Goal: Transaction & Acquisition: Book appointment/travel/reservation

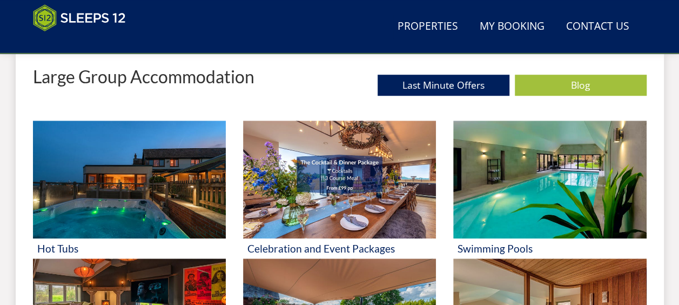
scroll to position [496, 0]
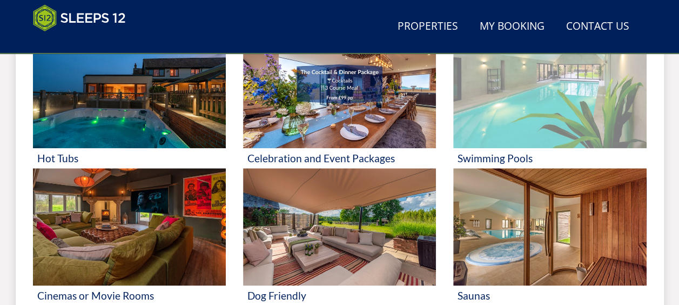
click at [526, 87] on img at bounding box center [549, 89] width 193 height 118
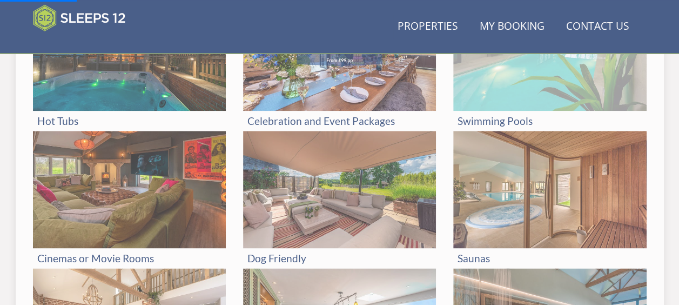
scroll to position [550, 0]
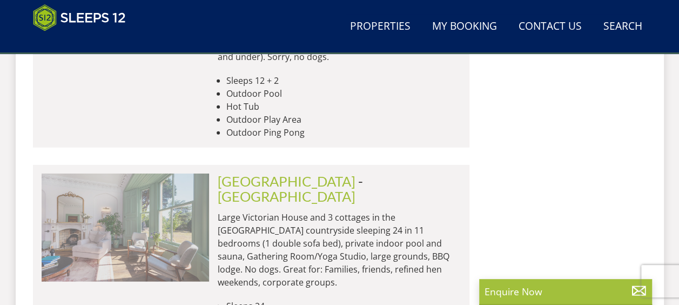
scroll to position [0, 2179]
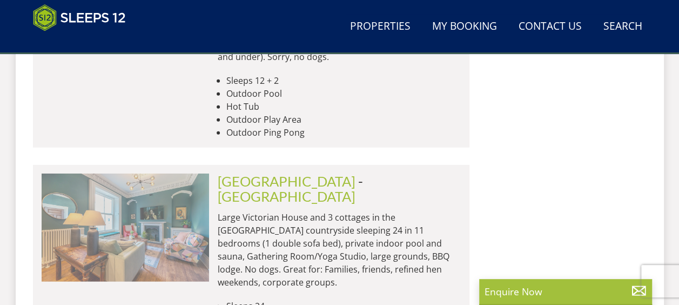
click at [163, 173] on img at bounding box center [125, 227] width 167 height 108
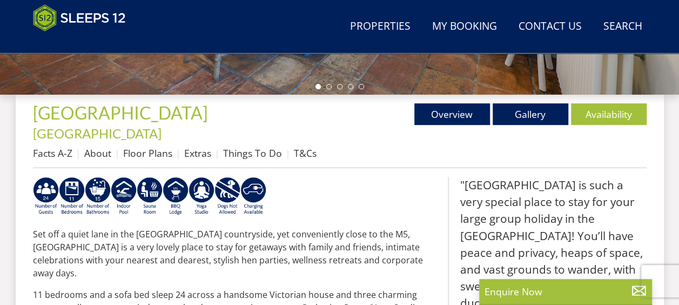
scroll to position [378, 0]
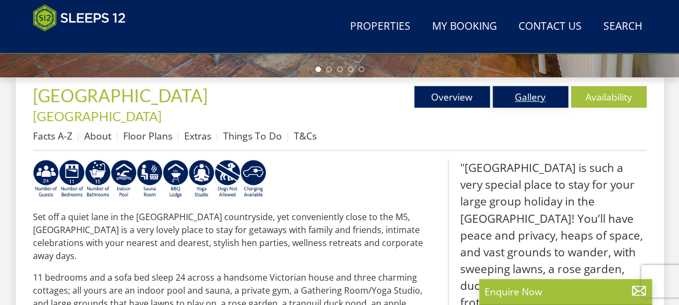
click at [541, 104] on link "Gallery" at bounding box center [531, 97] width 76 height 22
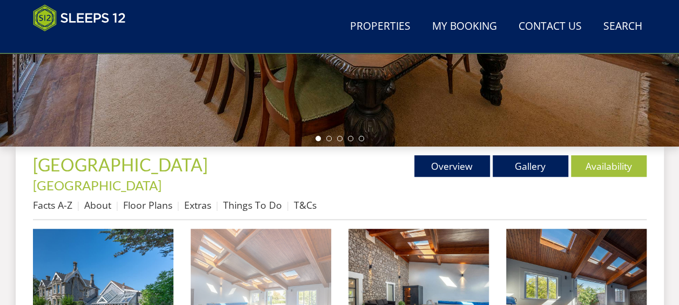
scroll to position [378, 0]
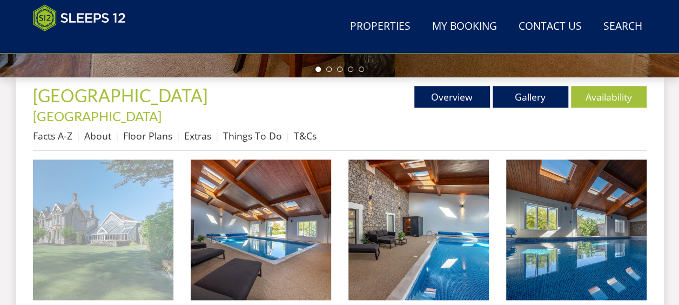
click at [143, 207] on img at bounding box center [103, 229] width 140 height 140
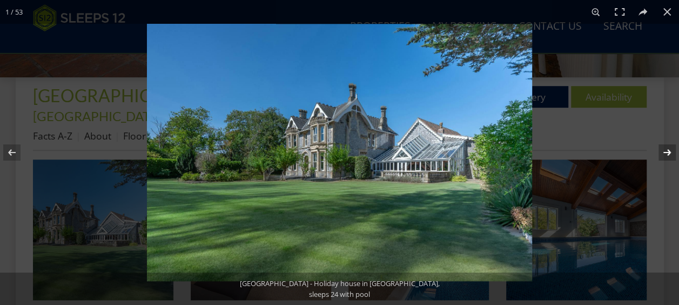
click at [669, 149] on button at bounding box center [660, 152] width 38 height 54
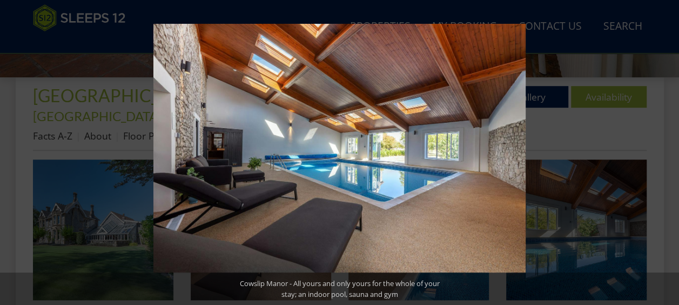
click at [669, 149] on button at bounding box center [660, 152] width 38 height 54
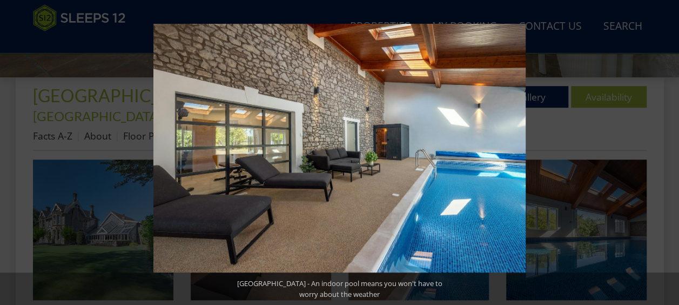
click at [669, 149] on button at bounding box center [660, 152] width 38 height 54
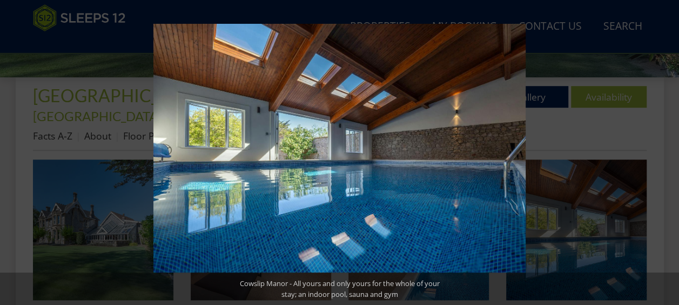
click at [669, 149] on button at bounding box center [660, 152] width 38 height 54
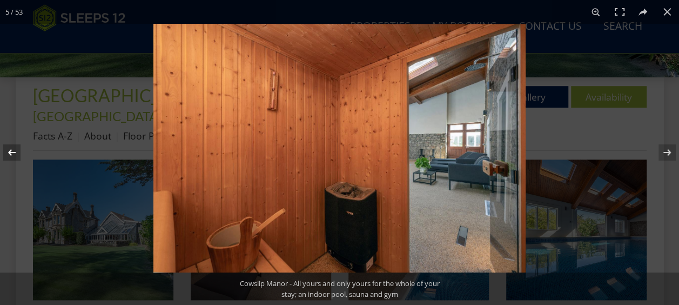
click at [5, 150] on button at bounding box center [19, 152] width 38 height 54
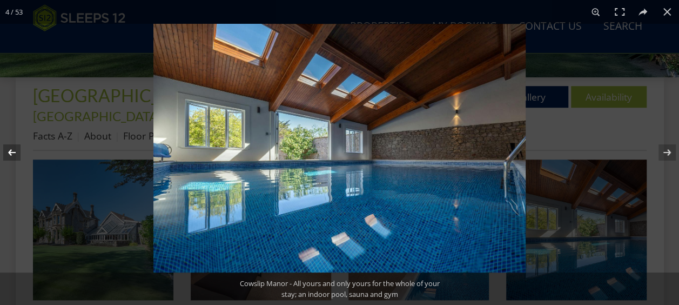
click at [11, 150] on button at bounding box center [19, 152] width 38 height 54
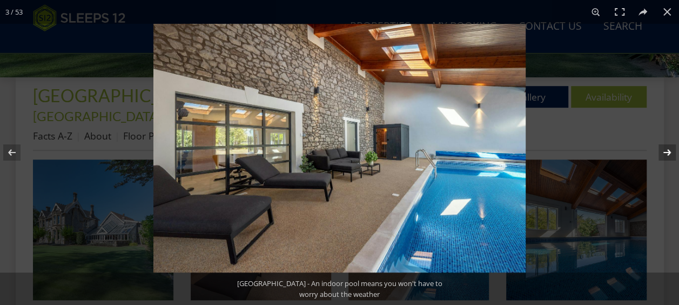
click at [665, 150] on button at bounding box center [660, 152] width 38 height 54
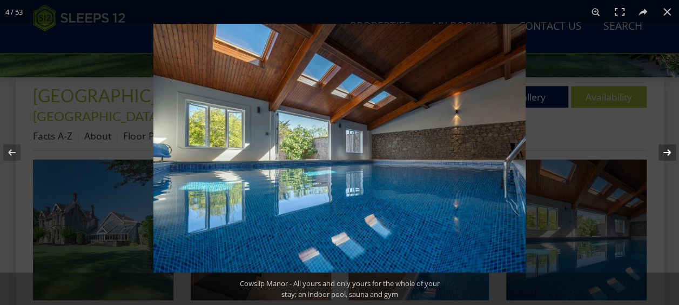
click at [665, 150] on button at bounding box center [660, 152] width 38 height 54
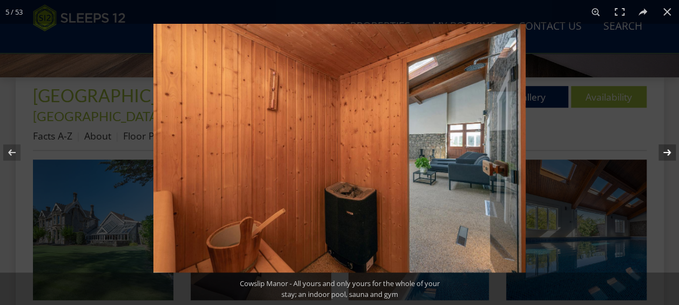
click at [665, 150] on button at bounding box center [660, 152] width 38 height 54
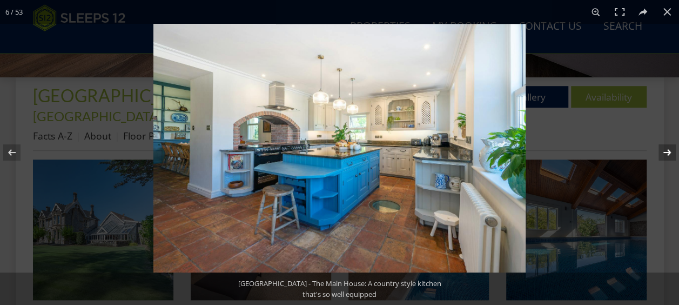
click at [665, 150] on button at bounding box center [660, 152] width 38 height 54
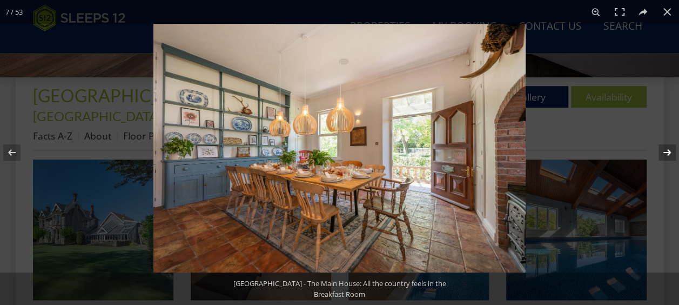
click at [665, 150] on button at bounding box center [660, 152] width 38 height 54
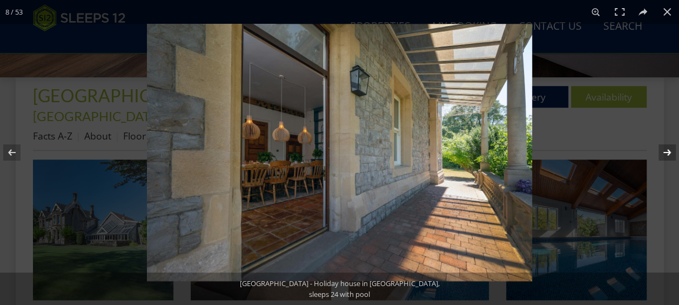
click at [665, 150] on button at bounding box center [660, 152] width 38 height 54
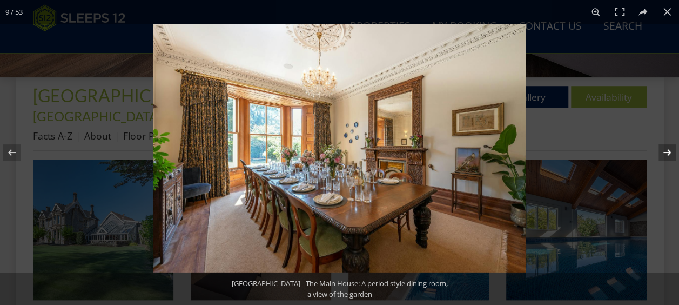
click at [665, 150] on button at bounding box center [660, 152] width 38 height 54
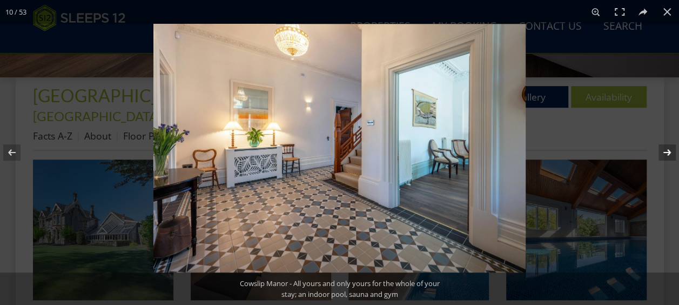
click at [665, 150] on button at bounding box center [660, 152] width 38 height 54
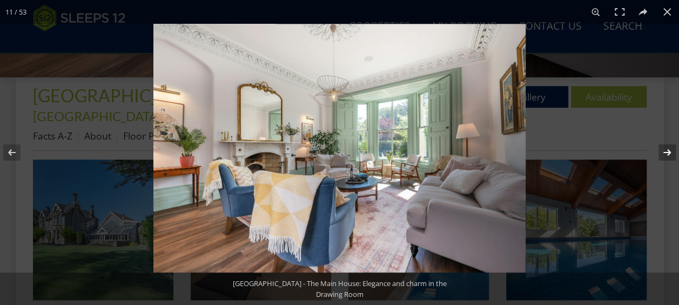
click at [665, 150] on button at bounding box center [660, 152] width 38 height 54
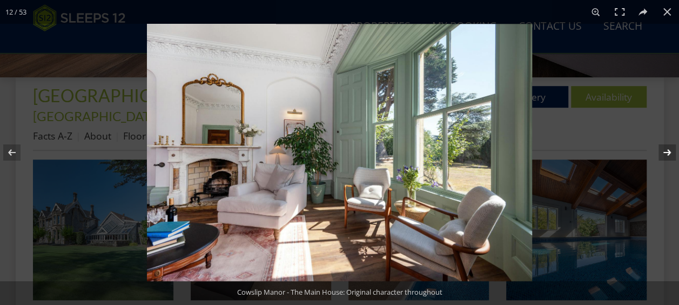
click at [665, 150] on button at bounding box center [660, 152] width 38 height 54
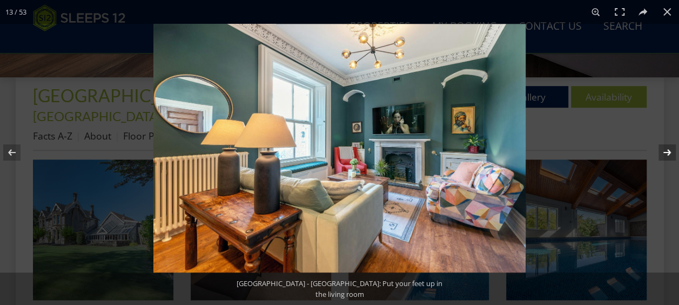
click at [665, 150] on button at bounding box center [660, 152] width 38 height 54
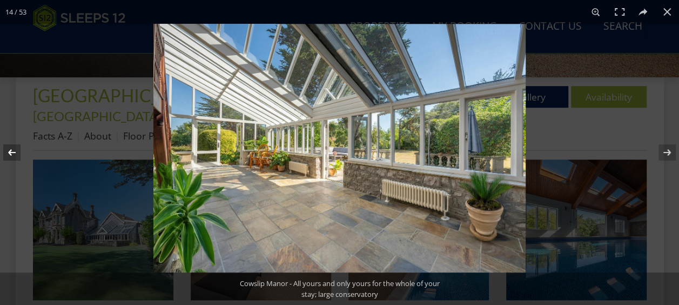
click at [14, 152] on button at bounding box center [19, 152] width 38 height 54
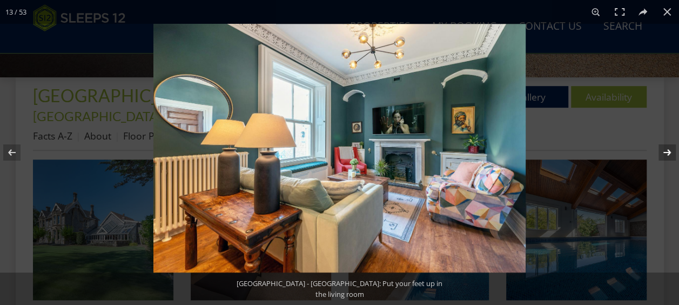
click at [669, 154] on button at bounding box center [660, 152] width 38 height 54
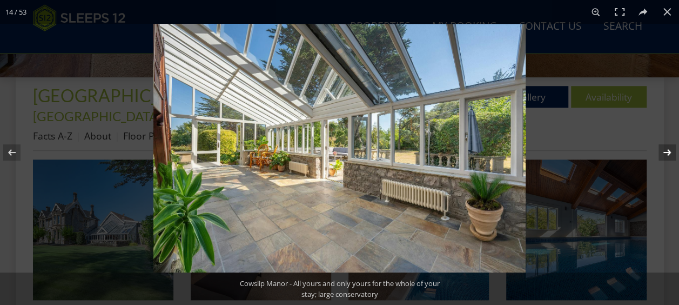
click at [669, 154] on button at bounding box center [660, 152] width 38 height 54
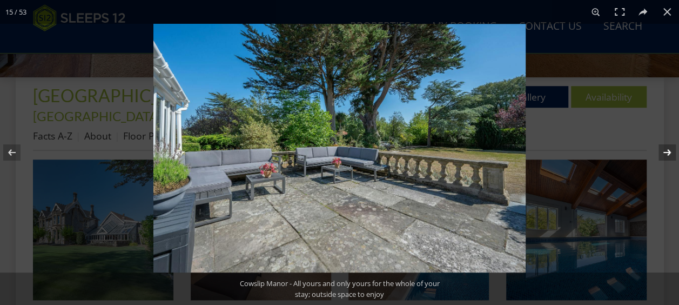
click at [669, 154] on button at bounding box center [660, 152] width 38 height 54
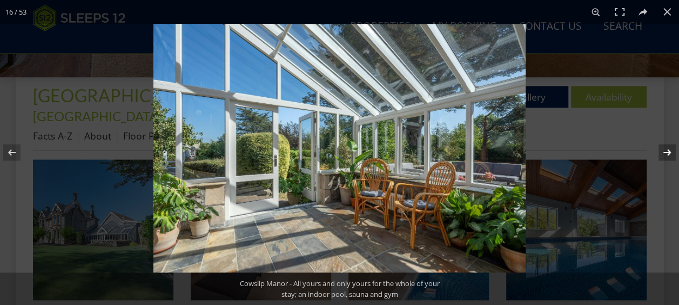
click at [669, 154] on button at bounding box center [660, 152] width 38 height 54
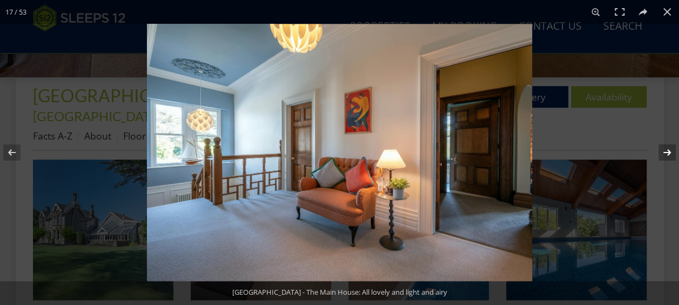
click at [669, 154] on button at bounding box center [660, 152] width 38 height 54
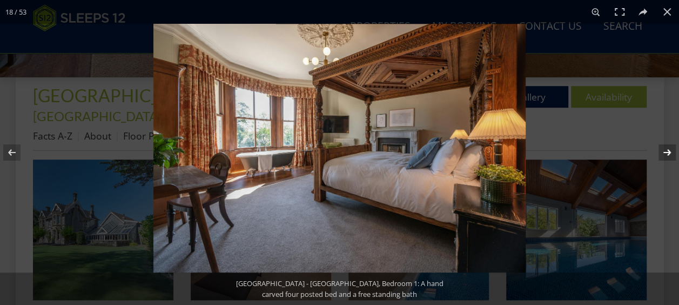
click at [669, 154] on button at bounding box center [660, 152] width 38 height 54
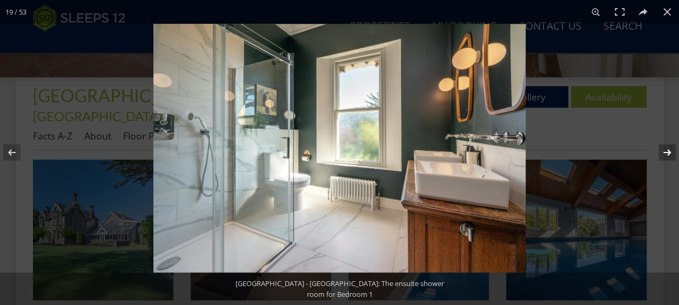
click at [669, 154] on button at bounding box center [660, 152] width 38 height 54
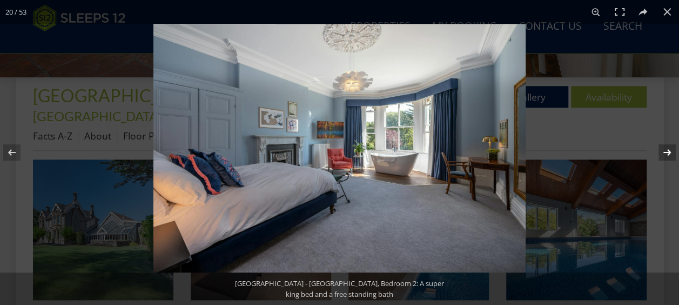
click at [669, 154] on button at bounding box center [660, 152] width 38 height 54
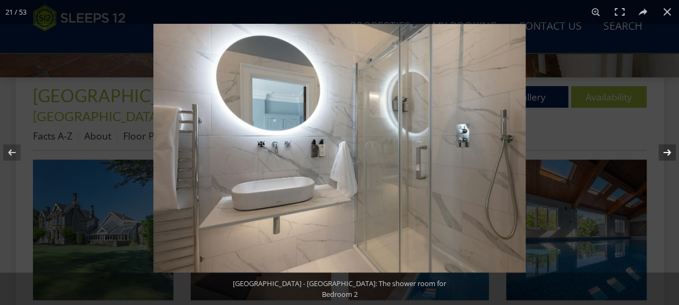
click at [669, 154] on button at bounding box center [660, 152] width 38 height 54
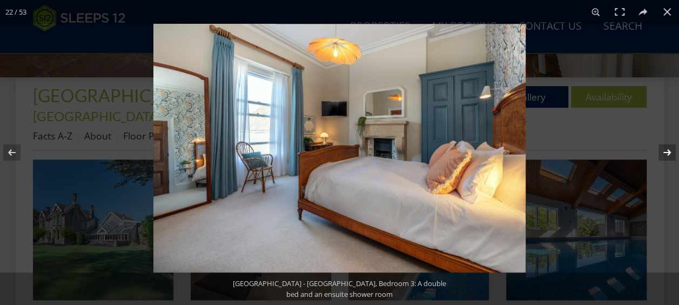
click at [669, 154] on button at bounding box center [660, 152] width 38 height 54
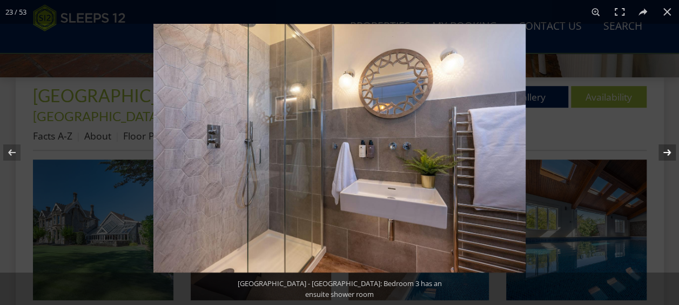
click at [669, 154] on button at bounding box center [660, 152] width 38 height 54
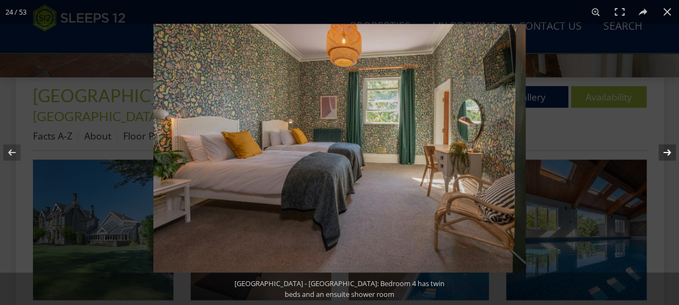
click at [669, 154] on button at bounding box center [660, 152] width 38 height 54
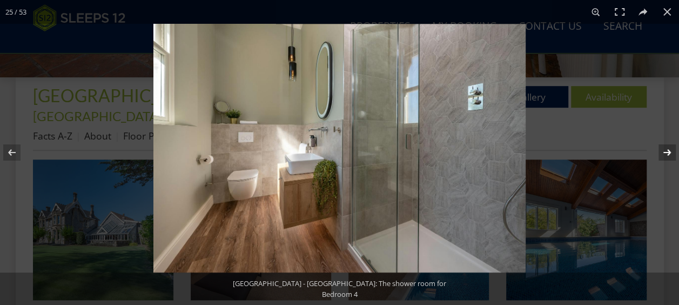
click at [669, 154] on button at bounding box center [660, 152] width 38 height 54
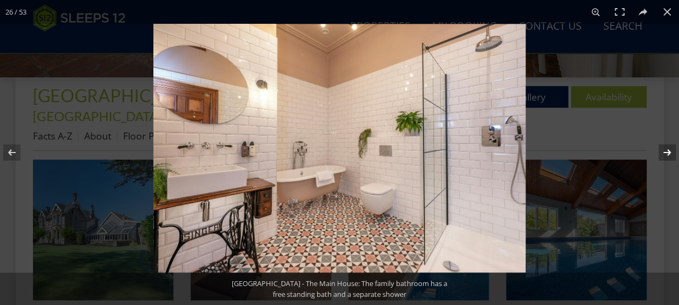
click at [669, 154] on button at bounding box center [660, 152] width 38 height 54
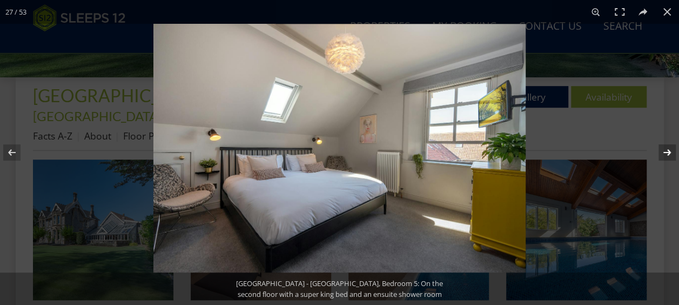
click at [669, 154] on button at bounding box center [660, 152] width 38 height 54
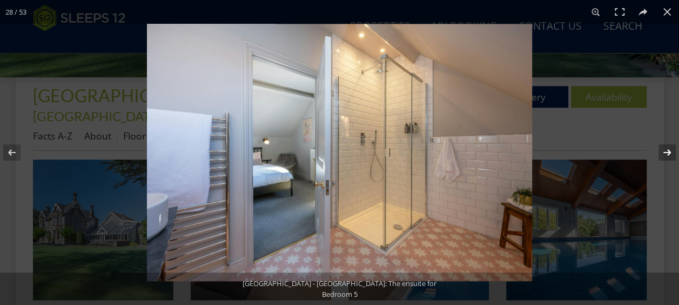
click at [669, 154] on button at bounding box center [660, 152] width 38 height 54
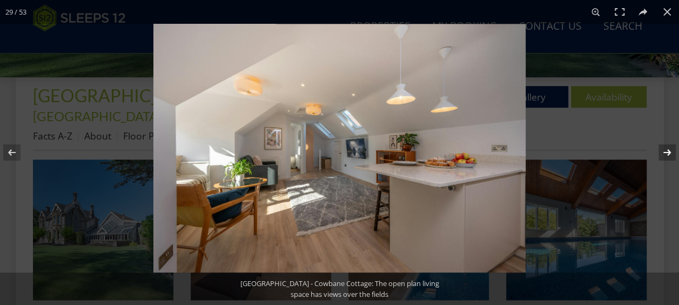
click at [669, 154] on button at bounding box center [660, 152] width 38 height 54
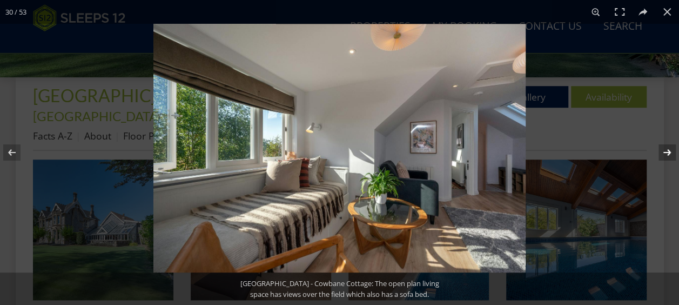
click at [669, 154] on button at bounding box center [660, 152] width 38 height 54
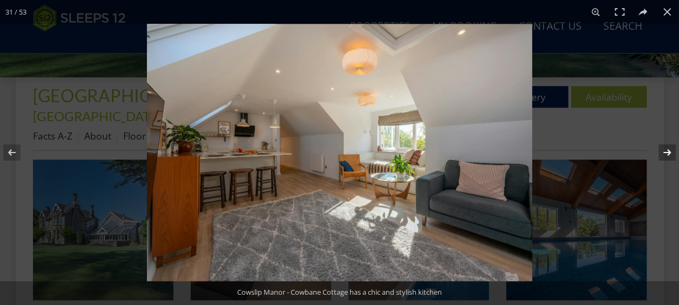
click at [669, 154] on button at bounding box center [660, 152] width 38 height 54
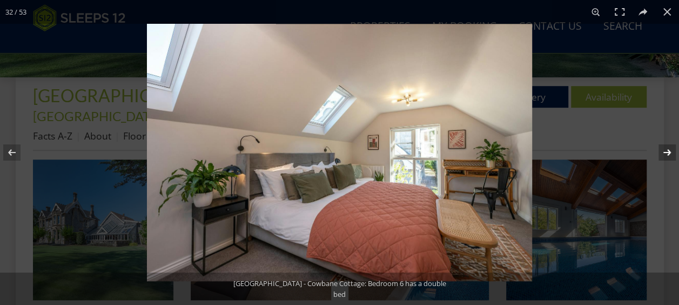
click at [669, 154] on button at bounding box center [660, 152] width 38 height 54
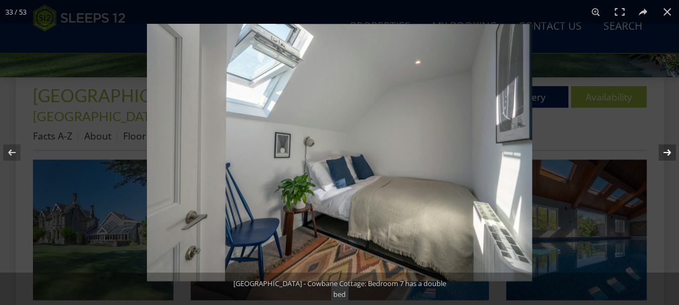
click at [669, 154] on button at bounding box center [660, 152] width 38 height 54
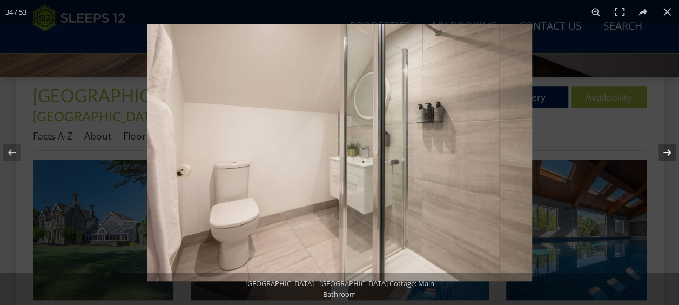
click at [669, 154] on button at bounding box center [660, 152] width 38 height 54
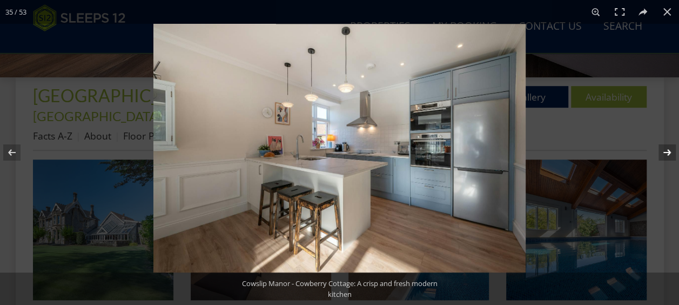
click at [669, 154] on button at bounding box center [660, 152] width 38 height 54
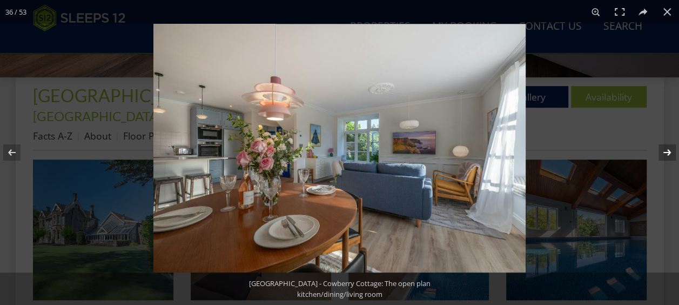
click at [669, 154] on button at bounding box center [660, 152] width 38 height 54
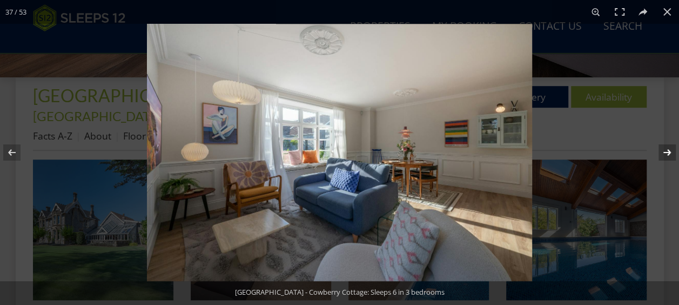
click at [669, 154] on button at bounding box center [660, 152] width 38 height 54
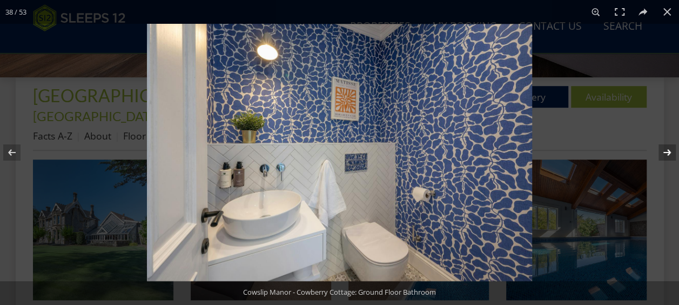
click at [669, 154] on button at bounding box center [660, 152] width 38 height 54
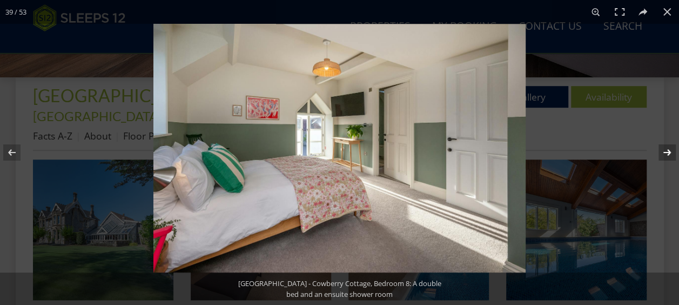
click at [669, 154] on button at bounding box center [660, 152] width 38 height 54
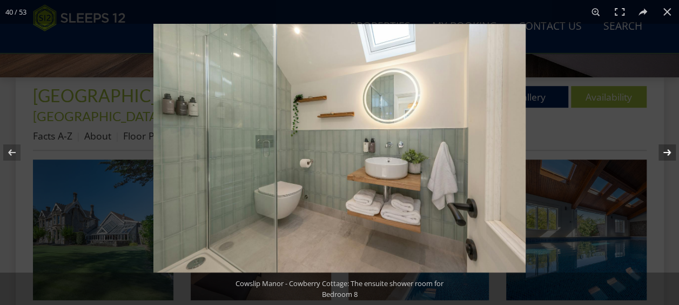
click at [669, 154] on button at bounding box center [660, 152] width 38 height 54
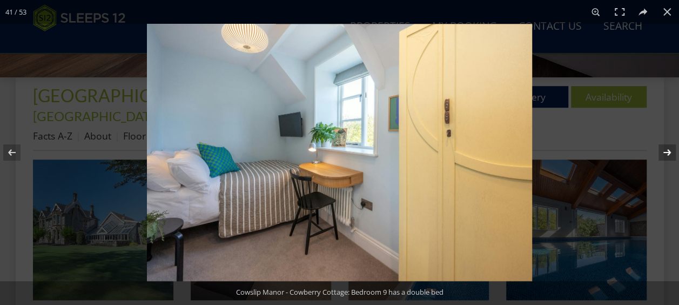
click at [669, 154] on button at bounding box center [660, 152] width 38 height 54
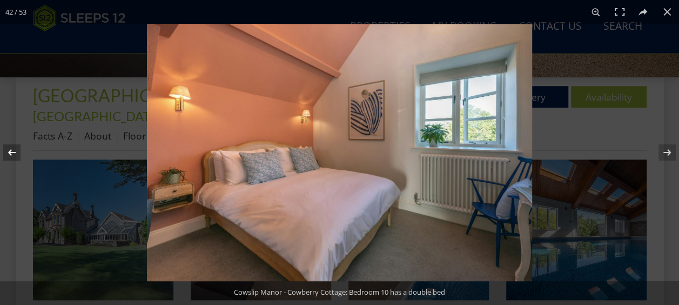
click at [11, 149] on button at bounding box center [19, 152] width 38 height 54
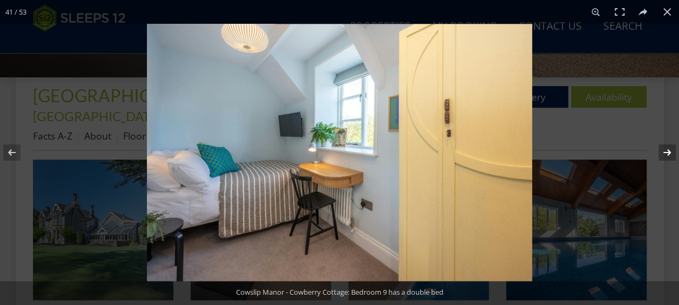
click at [673, 154] on button at bounding box center [660, 152] width 38 height 54
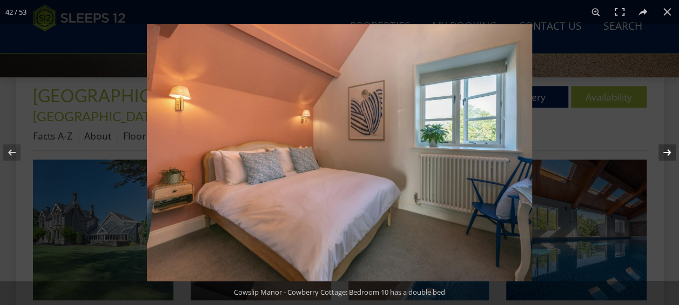
click at [673, 154] on button at bounding box center [660, 152] width 38 height 54
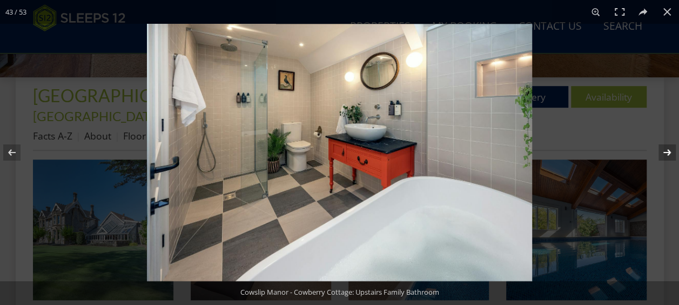
click at [673, 154] on button at bounding box center [660, 152] width 38 height 54
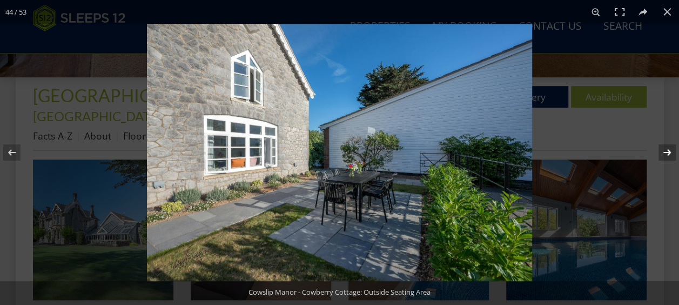
click at [673, 154] on button at bounding box center [660, 152] width 38 height 54
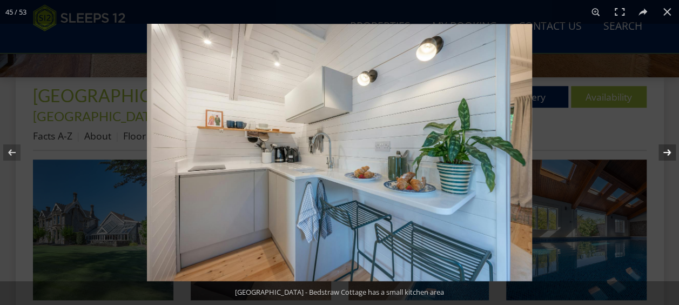
click at [673, 154] on button at bounding box center [660, 152] width 38 height 54
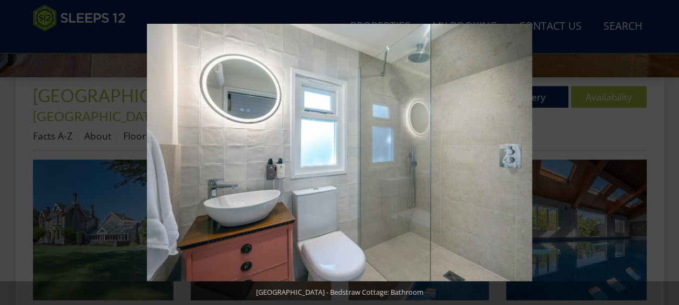
click at [673, 154] on button at bounding box center [660, 152] width 38 height 54
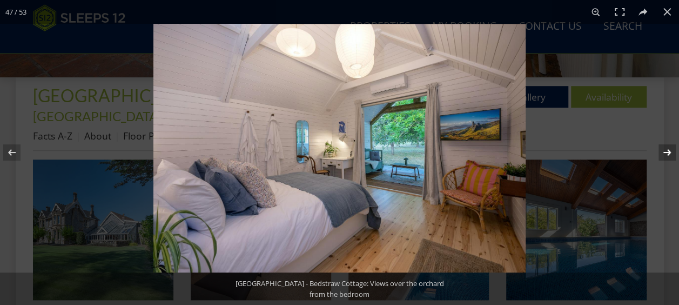
click at [670, 154] on button at bounding box center [660, 152] width 38 height 54
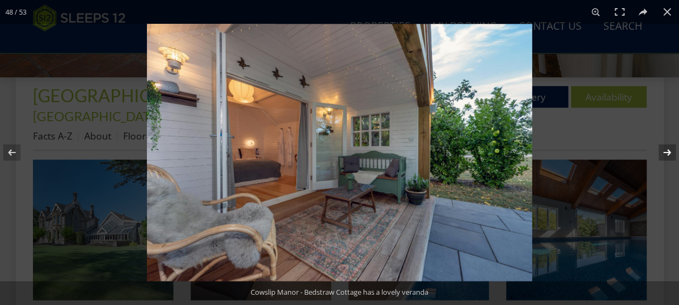
click at [670, 154] on button at bounding box center [660, 152] width 38 height 54
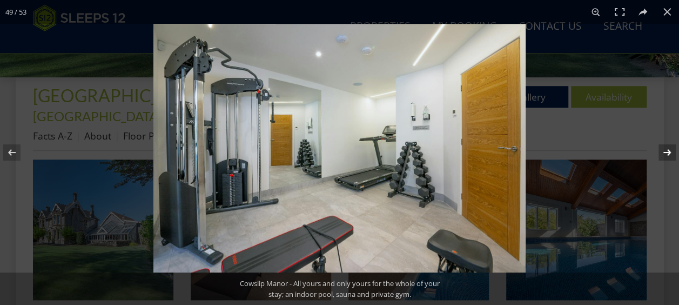
click at [670, 154] on button at bounding box center [660, 152] width 38 height 54
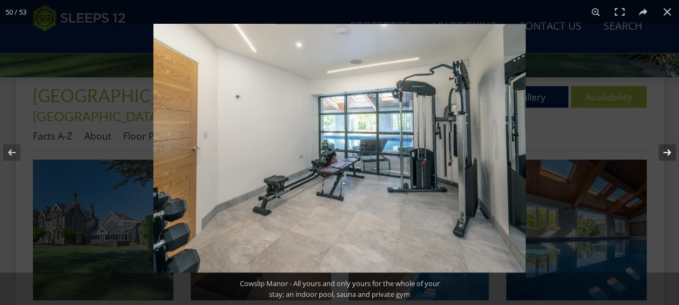
click at [670, 154] on button at bounding box center [660, 152] width 38 height 54
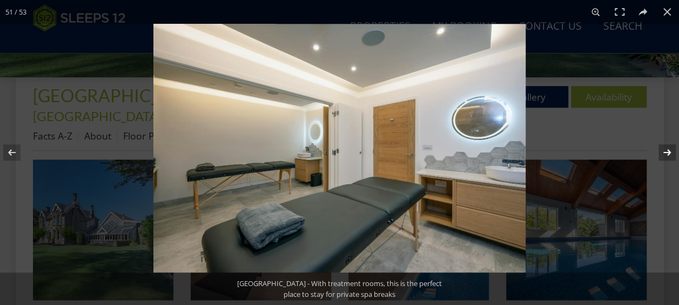
click at [670, 154] on button at bounding box center [660, 152] width 38 height 54
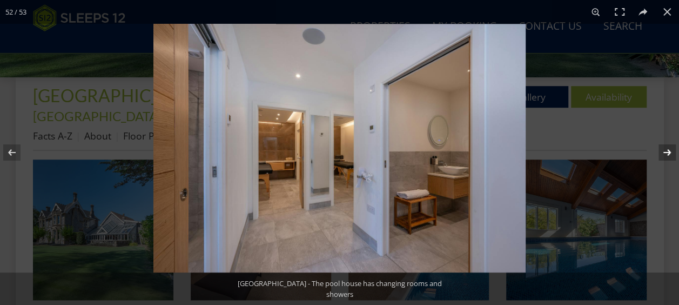
click at [670, 154] on button at bounding box center [660, 152] width 38 height 54
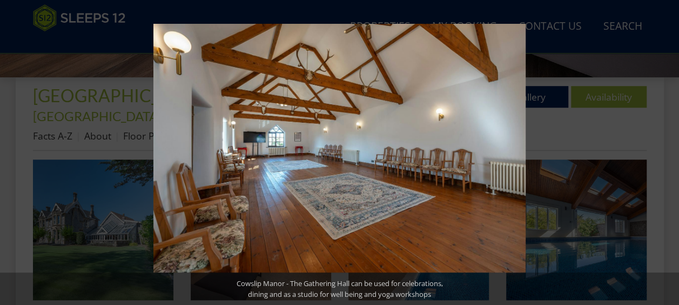
click at [670, 154] on button at bounding box center [660, 152] width 38 height 54
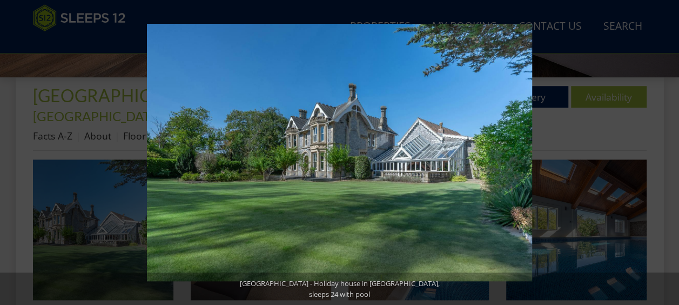
click at [670, 154] on button at bounding box center [660, 152] width 38 height 54
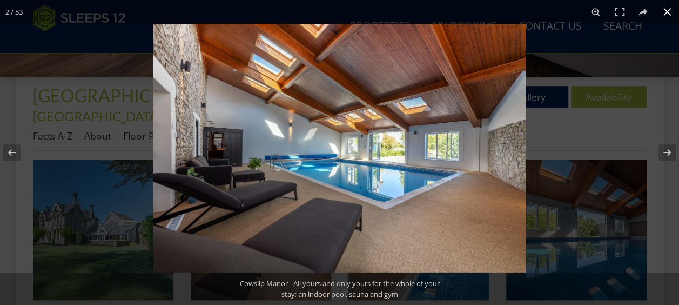
click at [667, 10] on button at bounding box center [667, 12] width 24 height 24
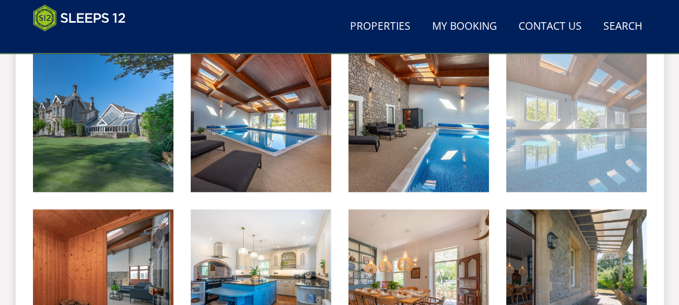
scroll to position [324, 0]
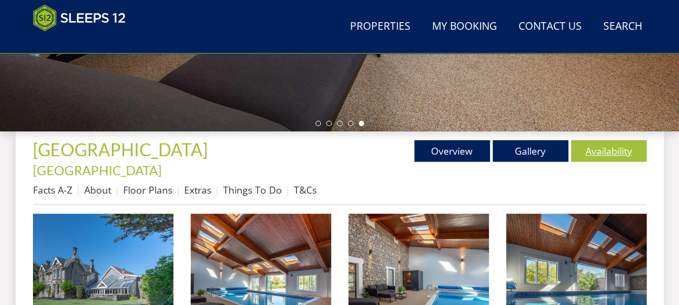
click at [621, 150] on link "Availability" at bounding box center [609, 151] width 76 height 22
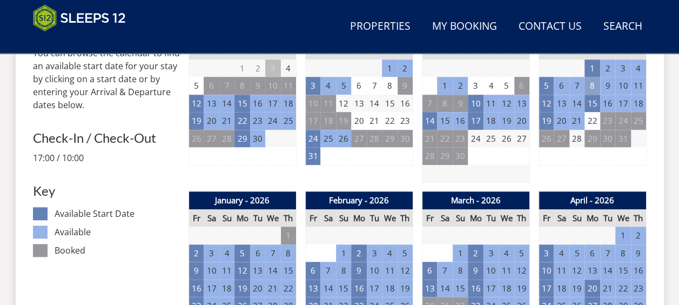
scroll to position [540, 0]
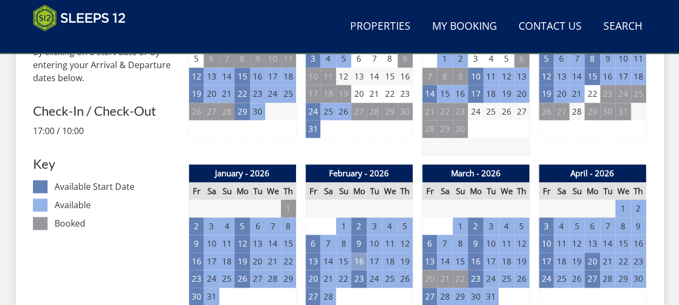
click at [361, 252] on td "16" at bounding box center [358, 261] width 15 height 18
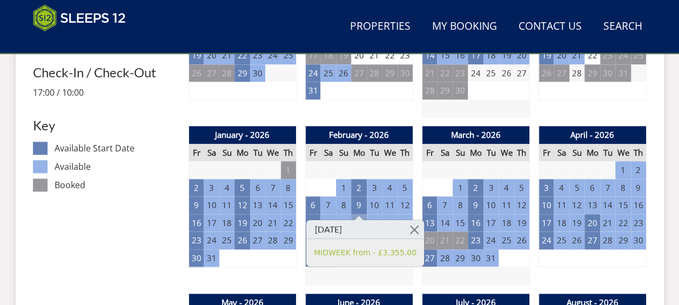
scroll to position [594, 0]
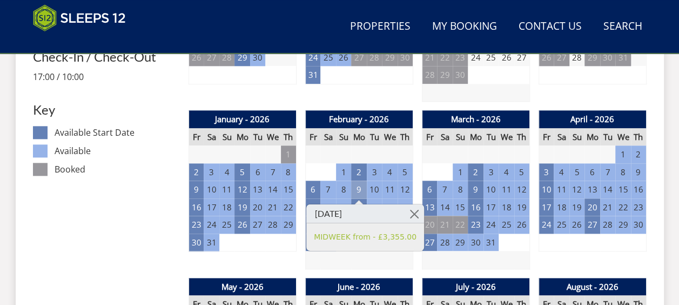
click at [359, 180] on td "9" at bounding box center [358, 189] width 15 height 18
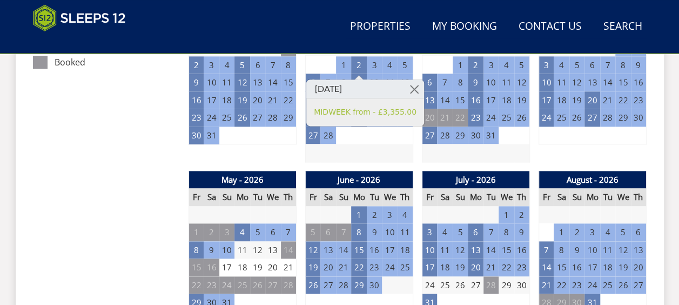
scroll to position [702, 0]
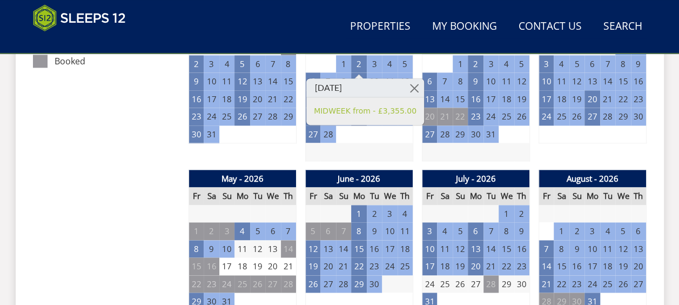
click at [269, 132] on div "January - 2026 Fr Sa Su Mo Tu We Th 26 27 28 29 30 31 1 2 3 4 5 6 7 8 9 10" at bounding box center [242, 81] width 108 height 159
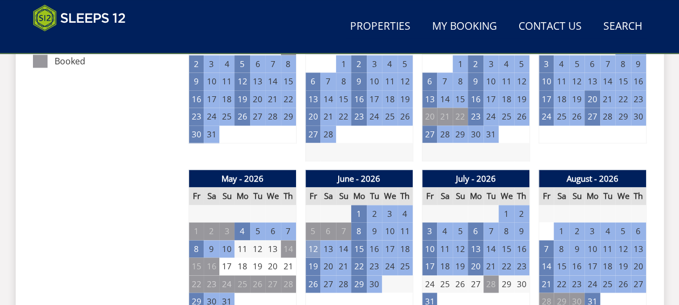
click at [315, 240] on td "12" at bounding box center [312, 249] width 15 height 18
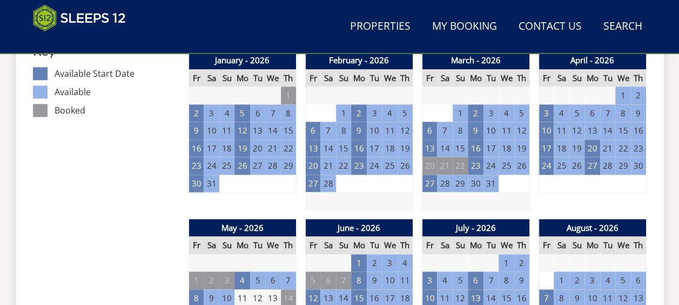
scroll to position [594, 0]
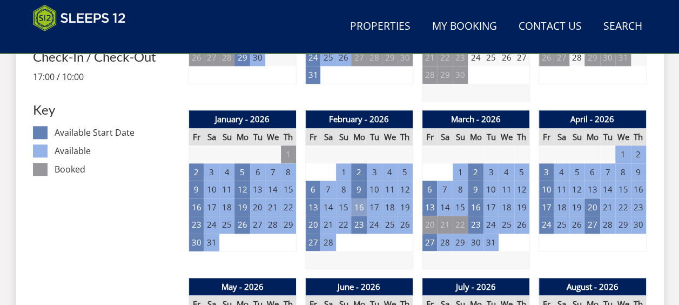
click at [362, 198] on td "16" at bounding box center [358, 207] width 15 height 18
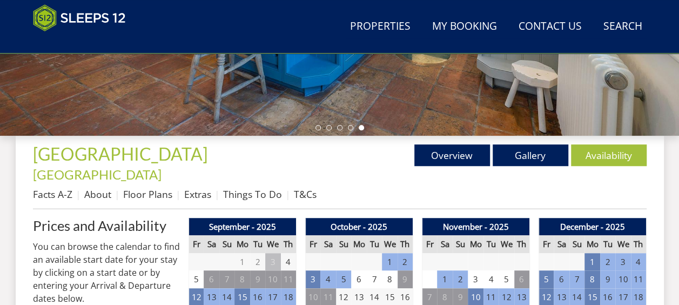
scroll to position [378, 0]
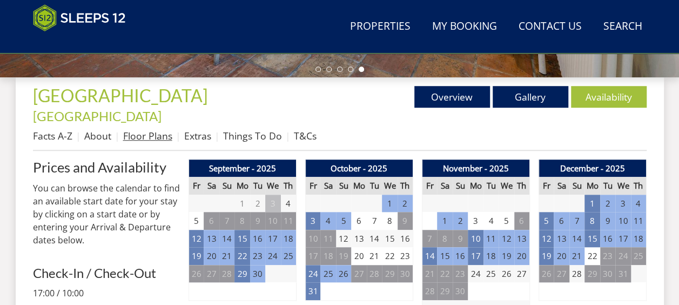
click at [145, 129] on link "Floor Plans" at bounding box center [147, 135] width 49 height 13
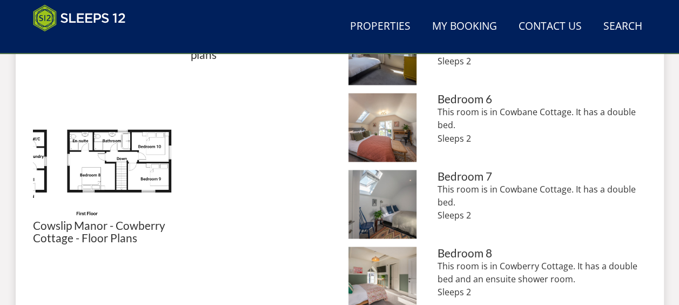
scroll to position [810, 0]
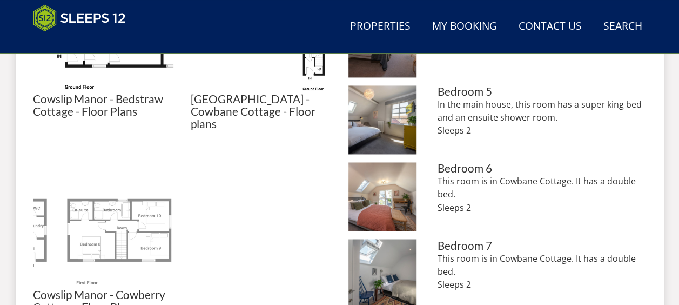
click at [123, 188] on img at bounding box center [103, 217] width 140 height 140
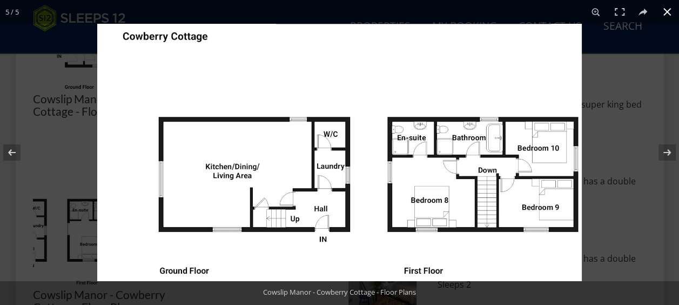
click at [632, 56] on div at bounding box center [436, 176] width 679 height 305
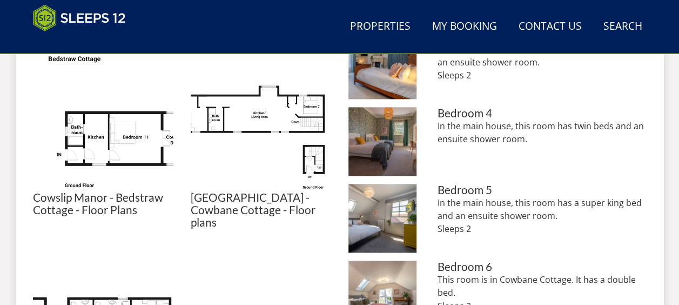
scroll to position [702, 0]
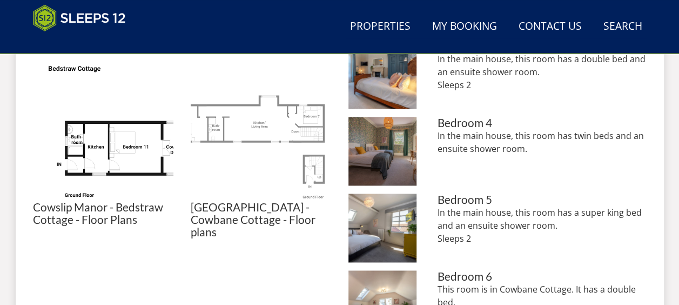
click at [263, 104] on img at bounding box center [261, 130] width 140 height 140
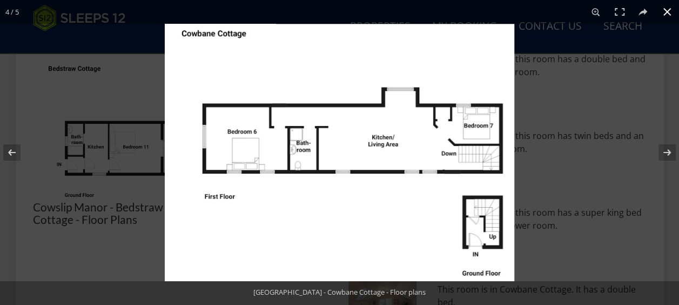
click at [121, 184] on div at bounding box center [339, 152] width 679 height 305
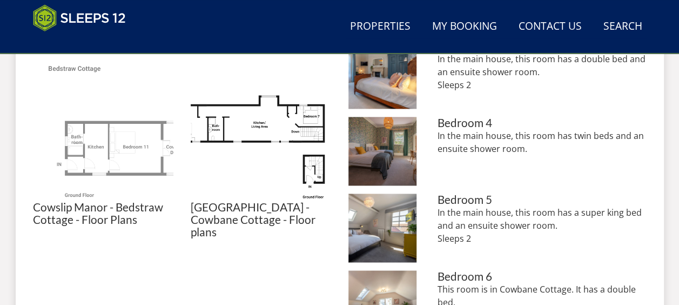
click at [114, 136] on img at bounding box center [103, 130] width 140 height 140
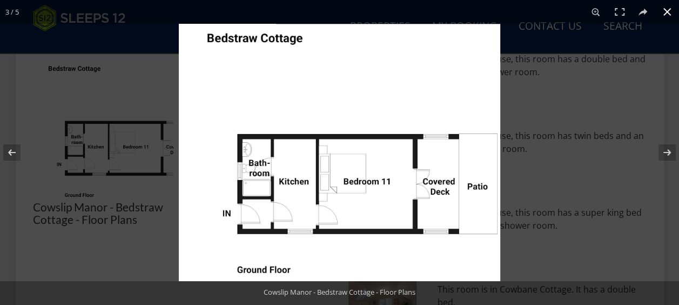
click at [131, 132] on div at bounding box center [339, 152] width 679 height 305
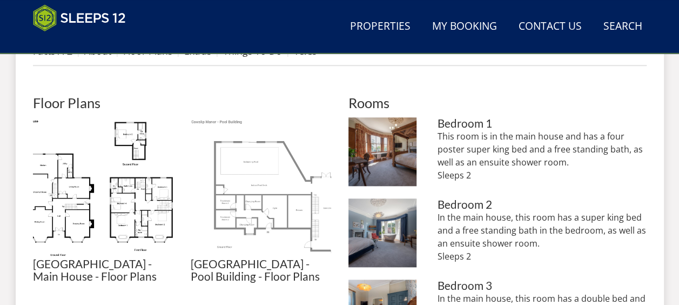
scroll to position [486, 0]
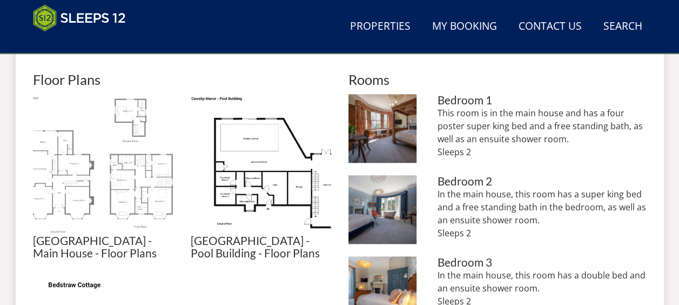
click at [160, 137] on img at bounding box center [103, 164] width 140 height 140
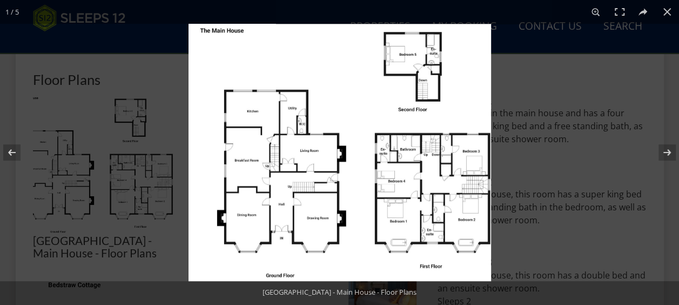
click at [484, 108] on img at bounding box center [339, 152] width 302 height 257
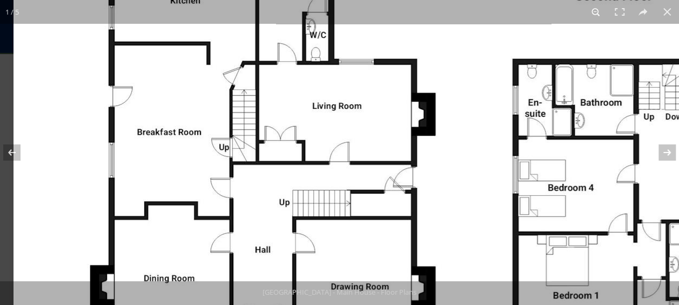
drag, startPoint x: 399, startPoint y: 129, endPoint x: 598, endPoint y: 3, distance: 235.8
click at [598, 3] on div "1 / 5 [GEOGRAPHIC_DATA] - Pool Building - Floor Plans Cowslip Manor - Main Hous…" at bounding box center [339, 152] width 679 height 305
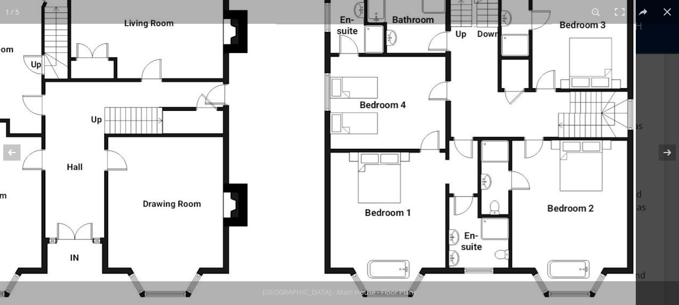
drag, startPoint x: 478, startPoint y: 114, endPoint x: 207, endPoint y: 66, distance: 274.9
click at [207, 66] on img at bounding box center [231, 28] width 810 height 689
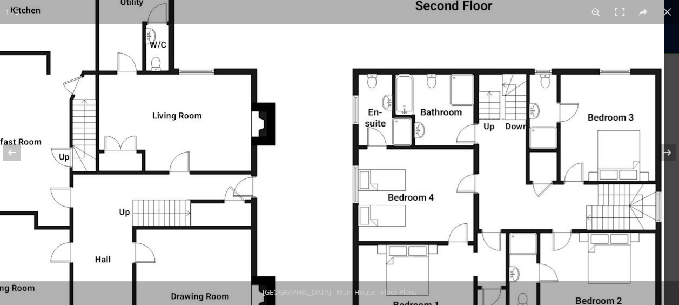
drag, startPoint x: 466, startPoint y: 133, endPoint x: 423, endPoint y: 232, distance: 108.1
click at [423, 232] on img at bounding box center [259, 120] width 810 height 689
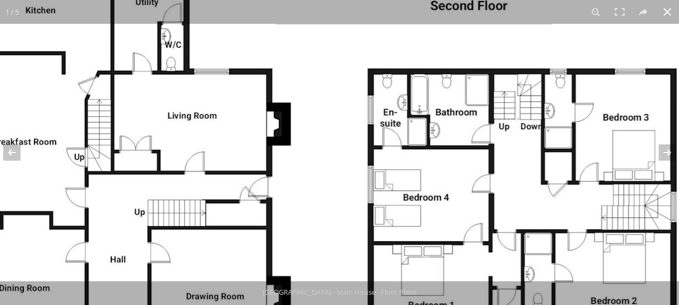
click at [659, 10] on button at bounding box center [667, 12] width 24 height 24
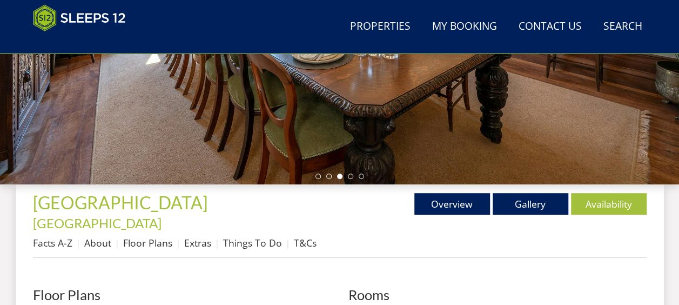
scroll to position [270, 0]
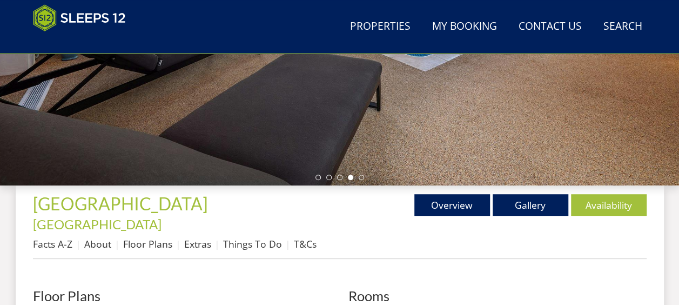
drag, startPoint x: 90, startPoint y: 228, endPoint x: 106, endPoint y: 215, distance: 21.5
click at [90, 237] on link "About" at bounding box center [97, 243] width 27 height 13
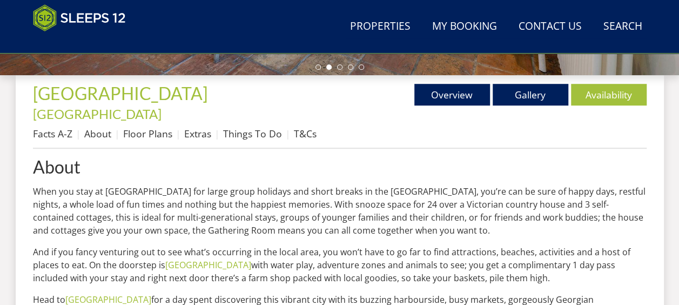
scroll to position [378, 0]
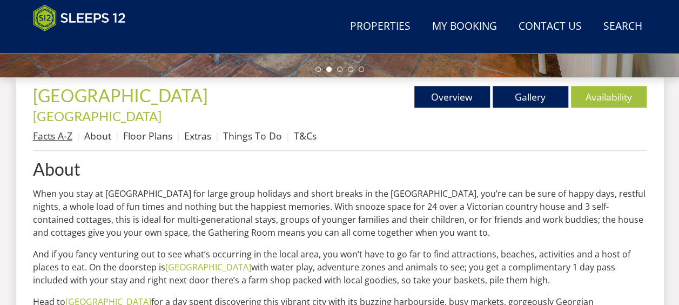
click at [60, 129] on link "Facts A-Z" at bounding box center [52, 135] width 39 height 13
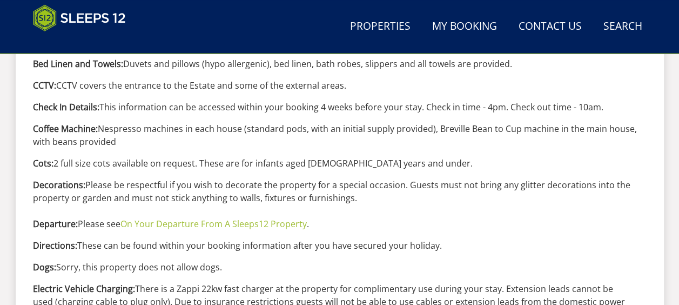
scroll to position [270, 0]
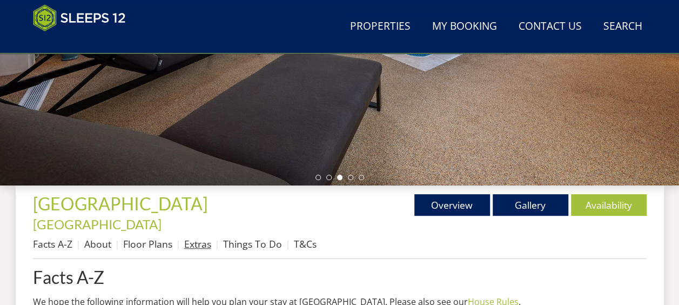
click at [203, 237] on link "Extras" at bounding box center [197, 243] width 27 height 13
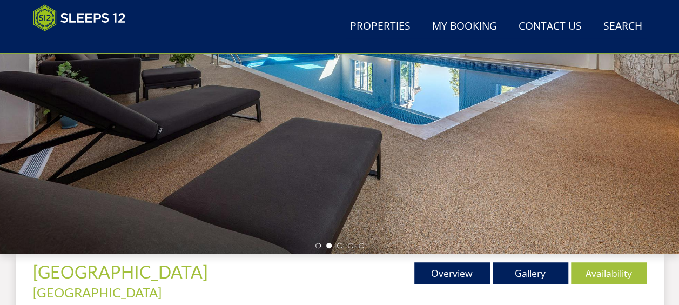
scroll to position [258, 0]
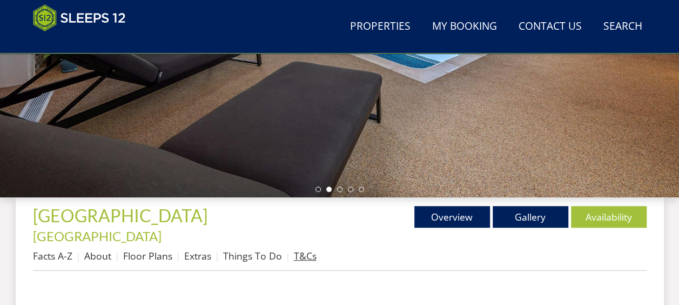
click at [304, 249] on link "T&Cs" at bounding box center [305, 255] width 23 height 13
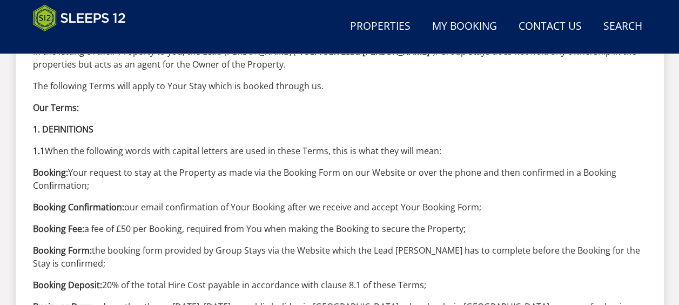
scroll to position [324, 0]
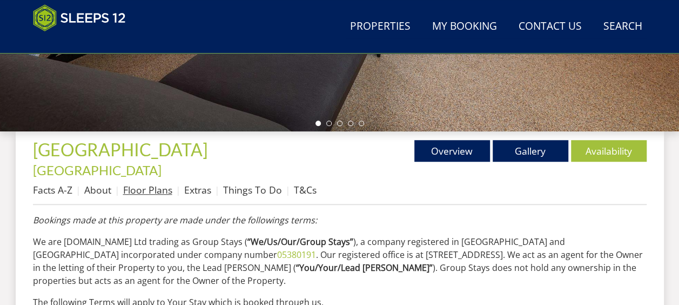
click at [147, 183] on link "Floor Plans" at bounding box center [147, 189] width 49 height 13
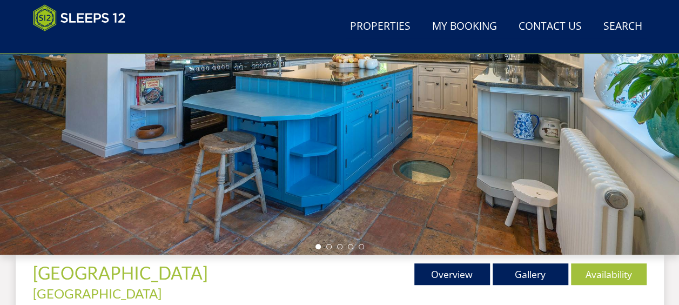
scroll to position [324, 0]
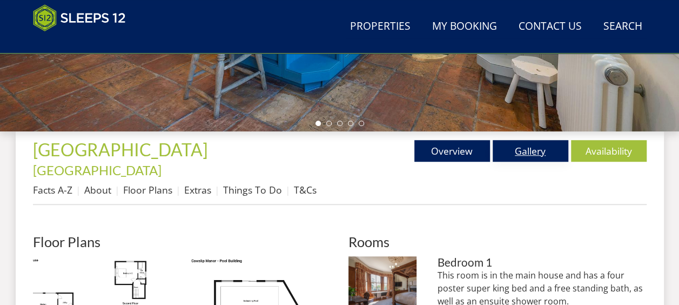
click at [532, 150] on link "Gallery" at bounding box center [531, 151] width 76 height 22
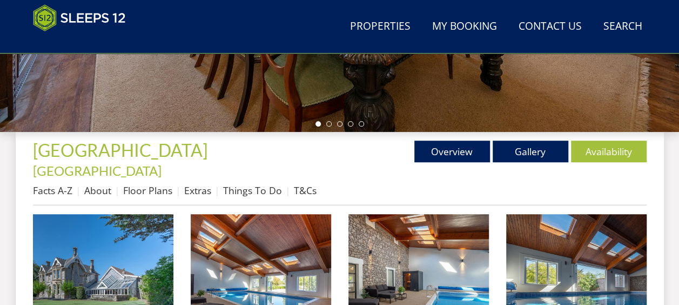
scroll to position [324, 0]
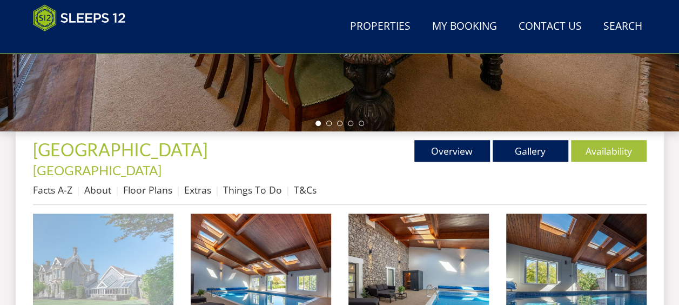
click at [141, 253] on img at bounding box center [103, 283] width 140 height 140
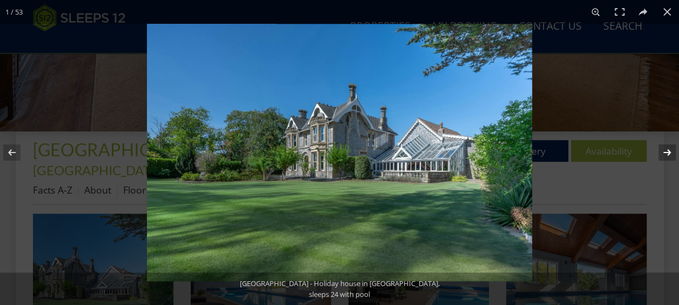
click at [668, 151] on button at bounding box center [660, 152] width 38 height 54
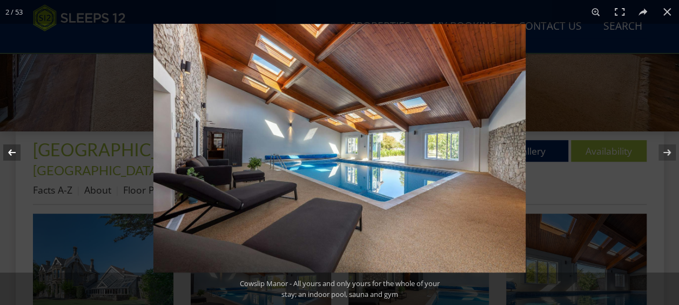
click at [9, 152] on button at bounding box center [19, 152] width 38 height 54
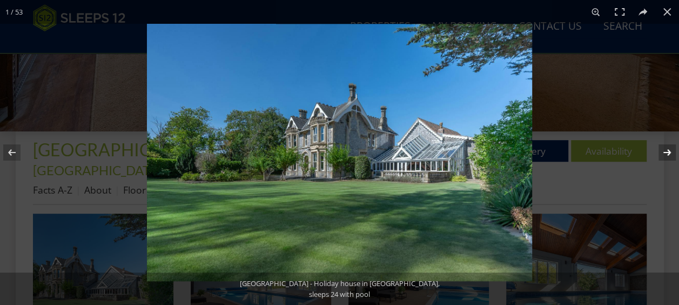
click at [662, 149] on button at bounding box center [660, 152] width 38 height 54
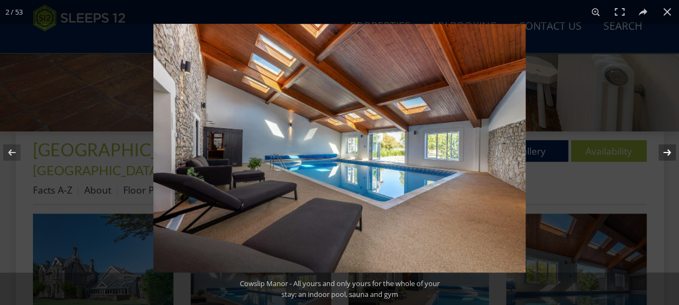
click at [662, 148] on button at bounding box center [660, 152] width 38 height 54
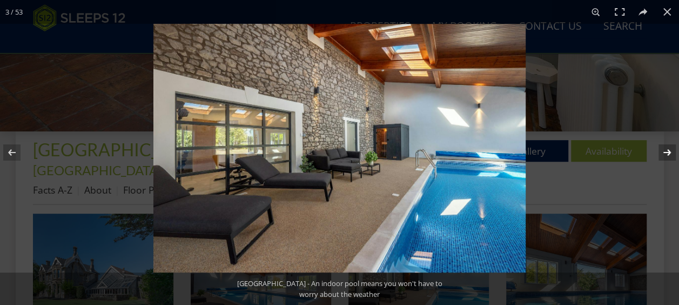
click at [662, 148] on button at bounding box center [660, 152] width 38 height 54
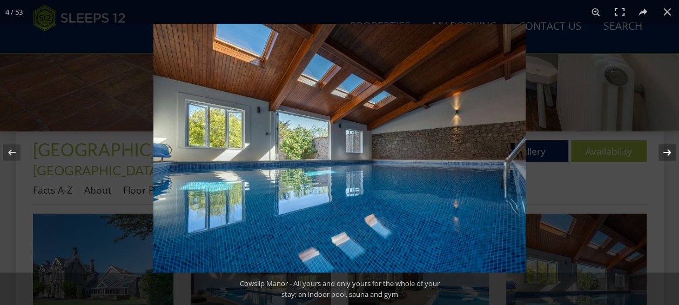
click at [665, 147] on button at bounding box center [660, 152] width 38 height 54
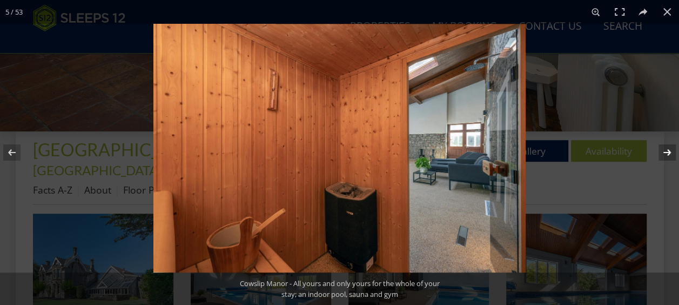
click at [665, 147] on button at bounding box center [660, 152] width 38 height 54
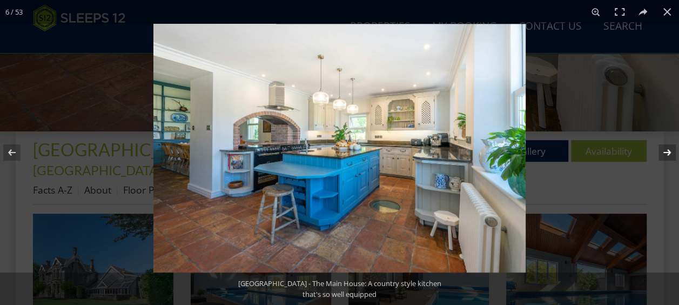
click at [665, 147] on button at bounding box center [660, 152] width 38 height 54
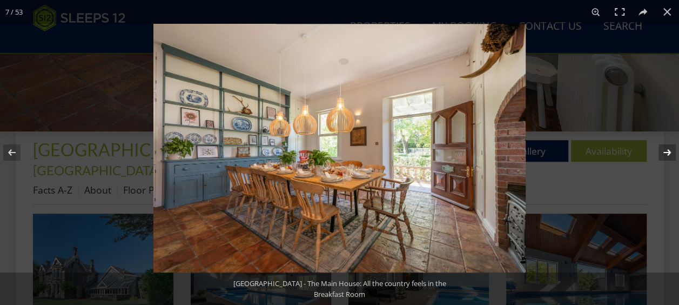
click at [666, 146] on button at bounding box center [660, 152] width 38 height 54
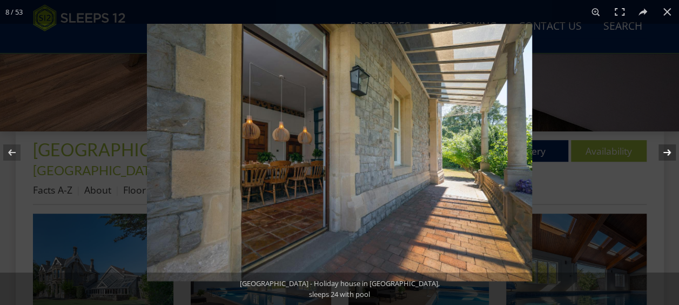
click at [666, 150] on button at bounding box center [660, 152] width 38 height 54
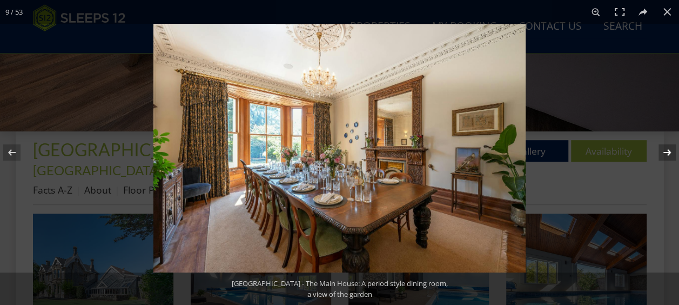
click at [666, 150] on button at bounding box center [660, 152] width 38 height 54
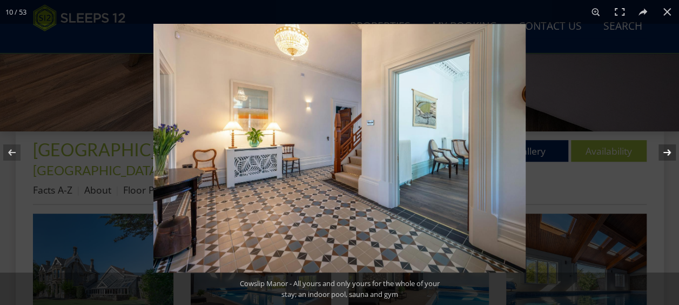
click at [666, 150] on button at bounding box center [660, 152] width 38 height 54
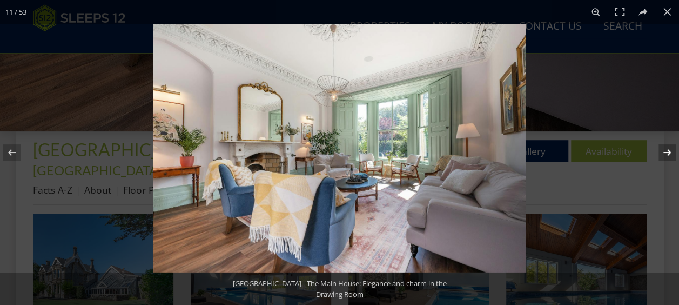
click at [666, 150] on button at bounding box center [660, 152] width 38 height 54
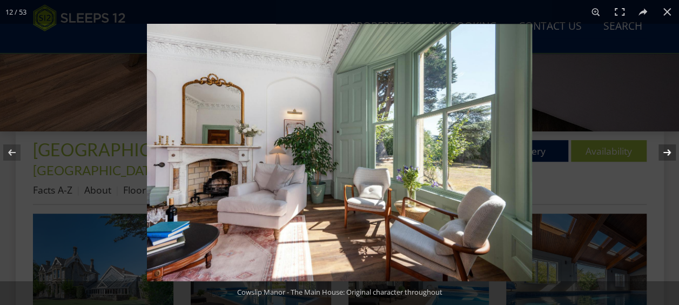
click at [666, 150] on button at bounding box center [660, 152] width 38 height 54
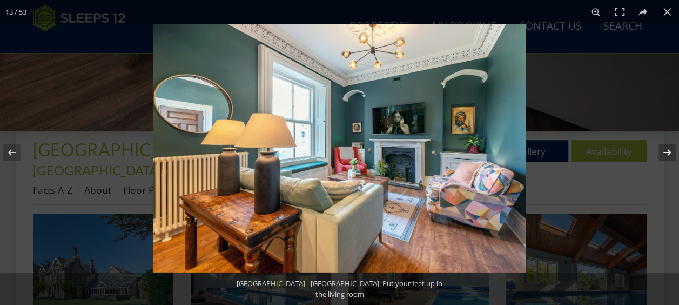
click at [666, 150] on button at bounding box center [660, 152] width 38 height 54
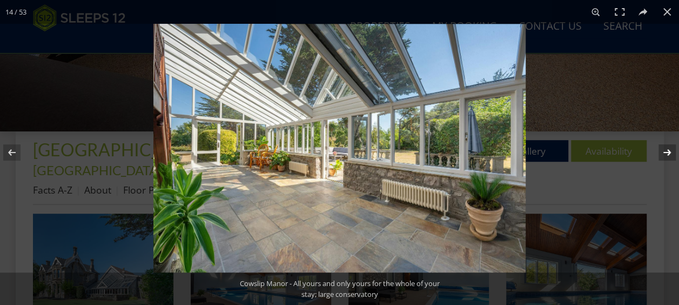
click at [666, 150] on button at bounding box center [660, 152] width 38 height 54
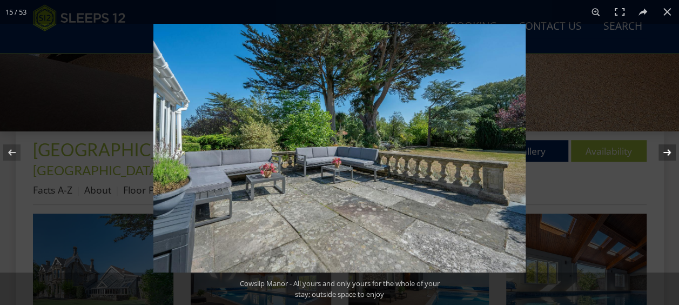
click at [666, 151] on button at bounding box center [660, 152] width 38 height 54
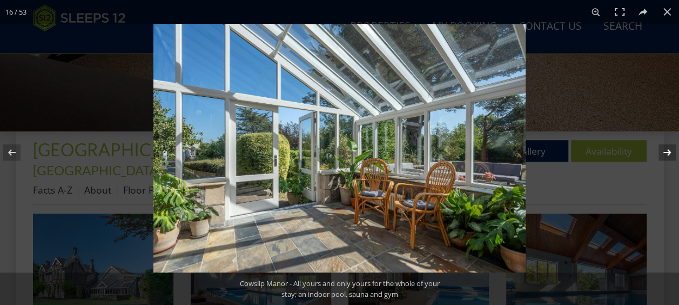
click at [666, 151] on button at bounding box center [660, 152] width 38 height 54
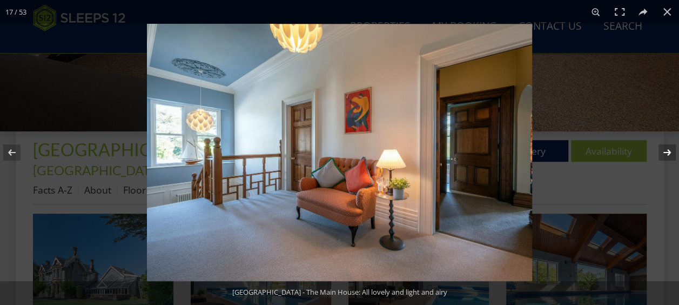
click at [666, 152] on button at bounding box center [660, 152] width 38 height 54
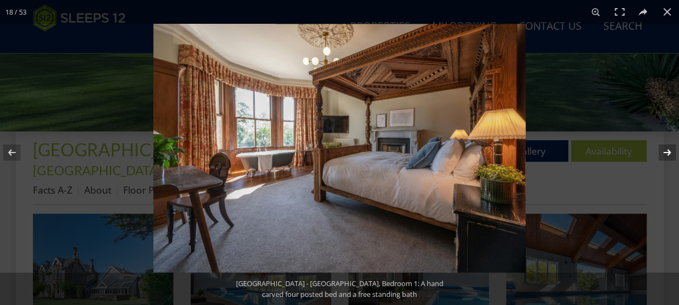
click at [666, 152] on button at bounding box center [660, 152] width 38 height 54
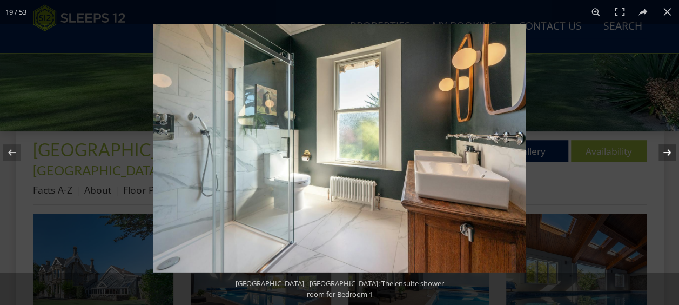
click at [666, 152] on button at bounding box center [660, 152] width 38 height 54
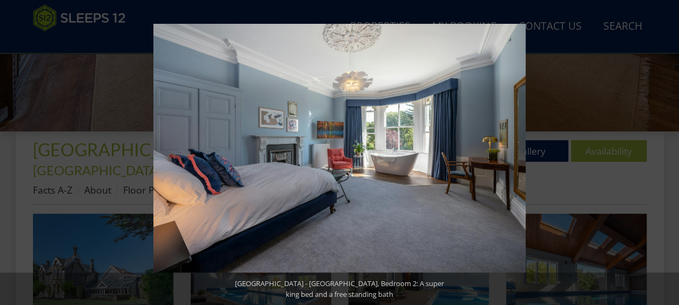
click at [666, 153] on button at bounding box center [660, 152] width 38 height 54
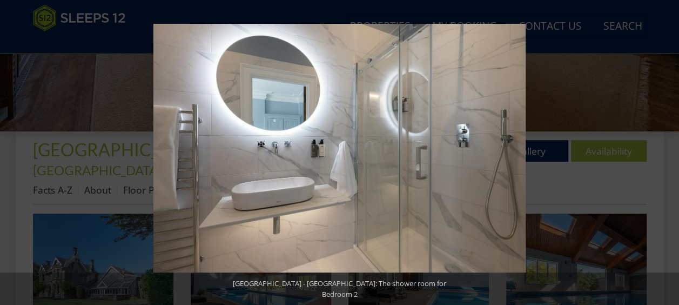
click at [666, 153] on button at bounding box center [660, 152] width 38 height 54
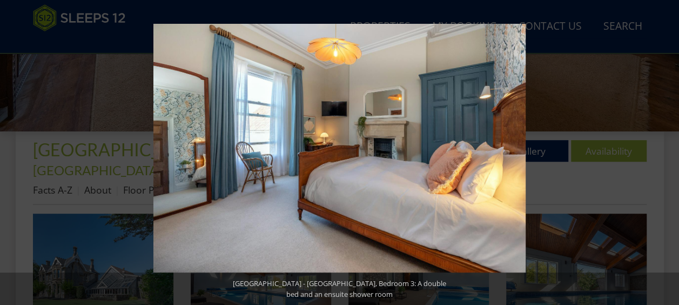
click at [666, 153] on button at bounding box center [660, 152] width 38 height 54
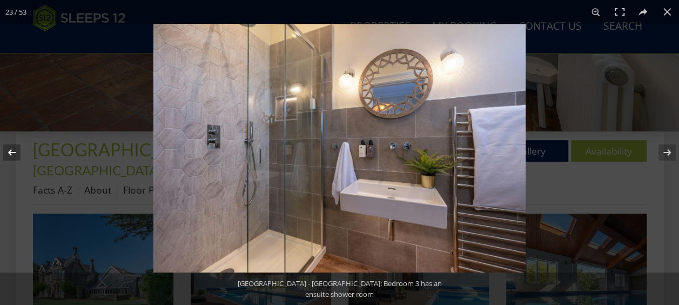
click at [13, 150] on button at bounding box center [19, 152] width 38 height 54
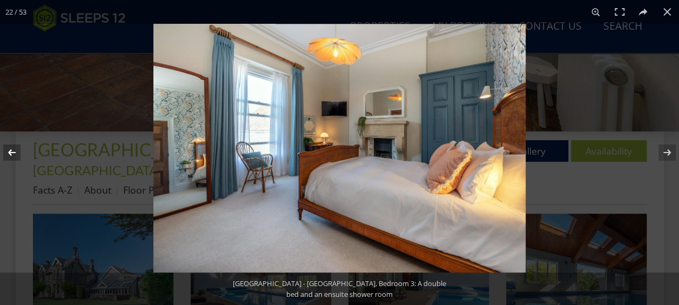
click at [13, 150] on button at bounding box center [19, 152] width 38 height 54
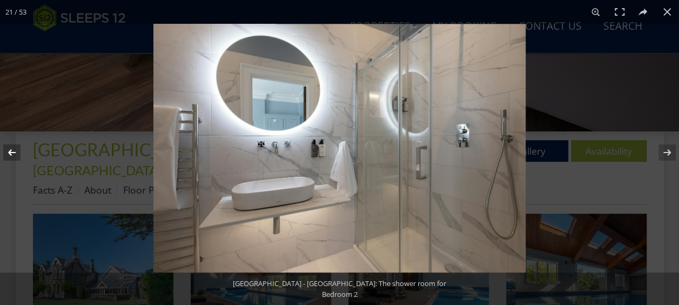
click at [11, 153] on button at bounding box center [19, 152] width 38 height 54
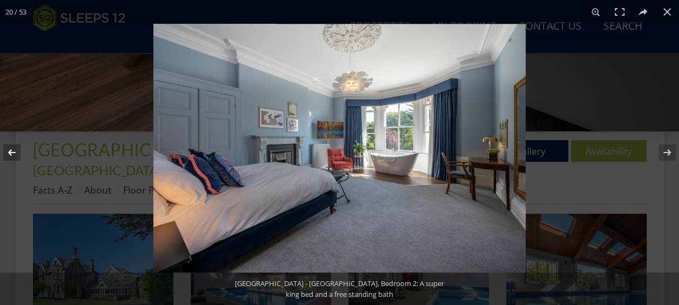
click at [11, 153] on button at bounding box center [19, 152] width 38 height 54
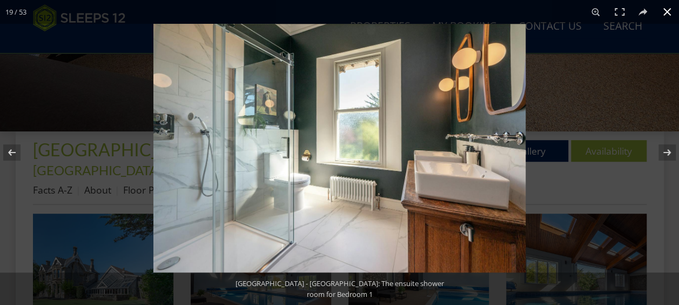
click at [667, 13] on button at bounding box center [667, 12] width 24 height 24
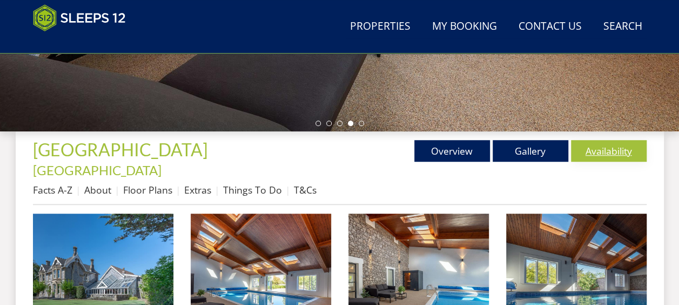
click at [604, 145] on link "Availability" at bounding box center [609, 151] width 76 height 22
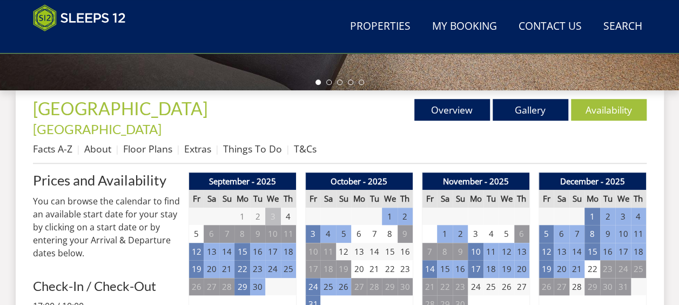
scroll to position [378, 0]
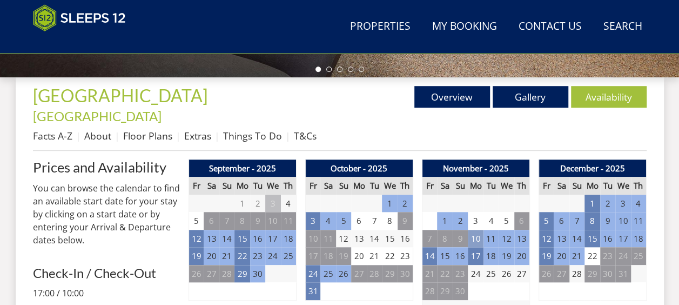
click at [474, 230] on td "10" at bounding box center [475, 239] width 15 height 18
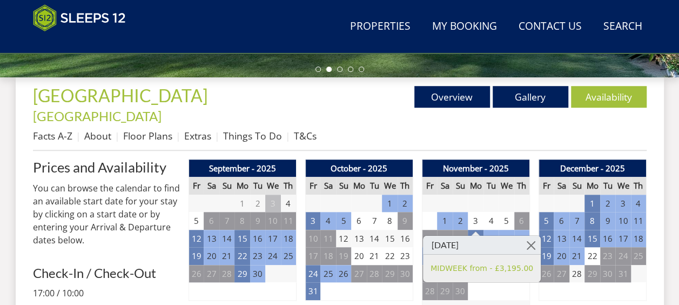
click at [574, 288] on div "December - 2025 Fr Sa Su Mo Tu We Th 28 29 30 1 2 3 4 5 6 7 8 9 10 11 12 13" at bounding box center [592, 238] width 108 height 159
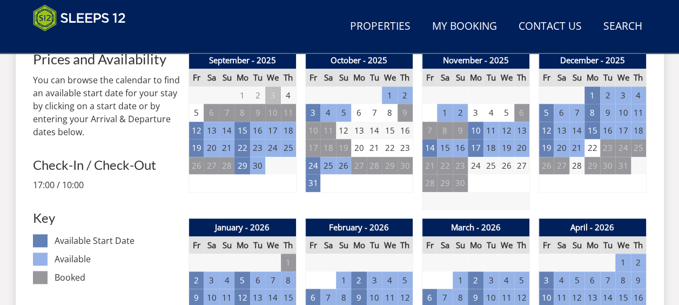
scroll to position [594, 0]
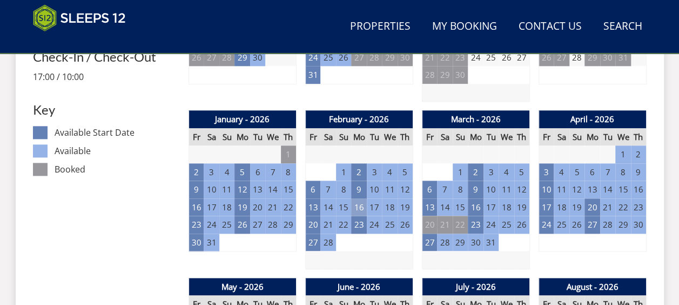
click at [360, 198] on td "16" at bounding box center [358, 207] width 15 height 18
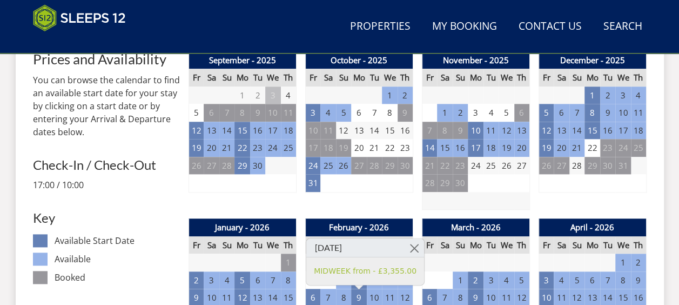
scroll to position [270, 0]
